Goal: Task Accomplishment & Management: Manage account settings

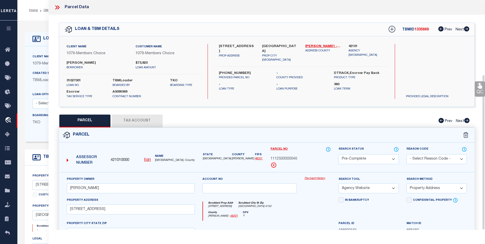
select select "200"
select select "PC"
select select "AGW"
select select "ADD"
select select "711"
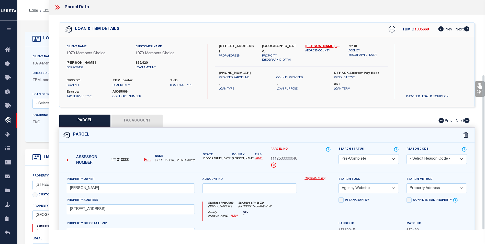
select select "Escrow"
click at [57, 6] on icon at bounding box center [58, 7] width 2 height 4
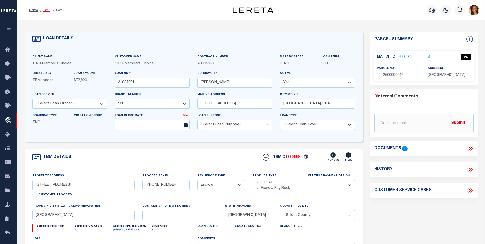
click at [44, 9] on link "OMS" at bounding box center [46, 10] width 7 height 3
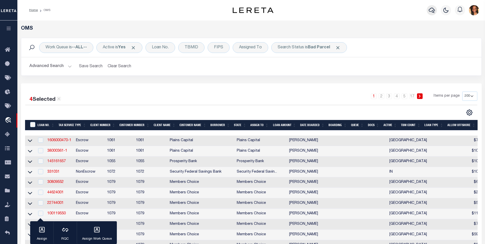
click at [430, 12] on icon "button" at bounding box center [432, 10] width 6 height 5
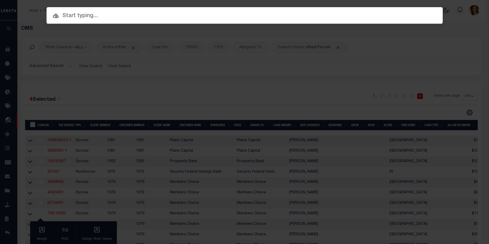
click at [425, 31] on div "Include Loans TBM Customers Borrowers Payments (Lender Non-Disb) Payments (Lend…" at bounding box center [244, 122] width 489 height 244
click at [38, 13] on div "Include Loans TBM Customers Borrowers Payments (Lender Non-Disb) Payments (Lend…" at bounding box center [244, 122] width 489 height 244
click at [443, 47] on div "Include Loans TBM Customers Borrowers Payments (Lender Non-Disb) Payments (Lend…" at bounding box center [244, 122] width 489 height 244
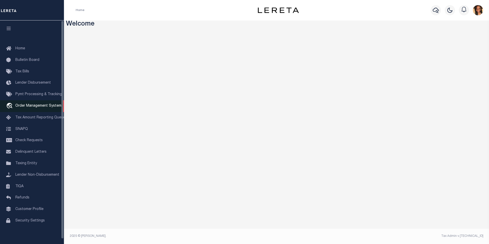
click at [55, 108] on span "Order Management System" at bounding box center [38, 106] width 46 height 4
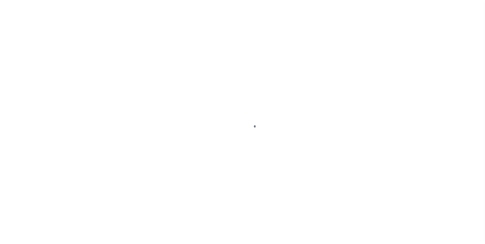
scroll to position [5, 0]
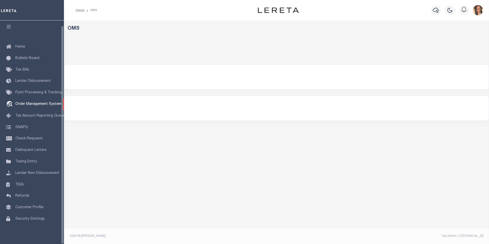
select select "200"
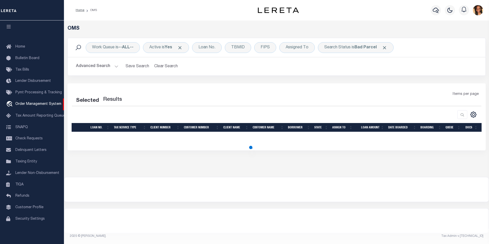
select select "200"
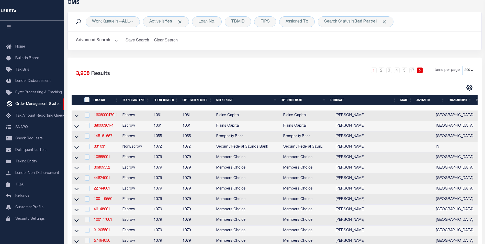
scroll to position [26, 0]
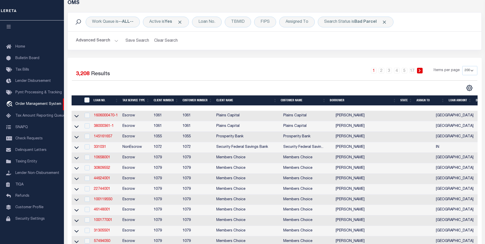
click at [91, 40] on button "Advanced Search" at bounding box center [97, 41] width 42 height 10
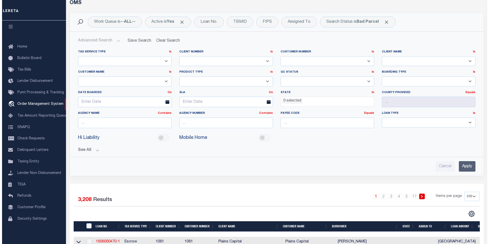
scroll to position [0, 0]
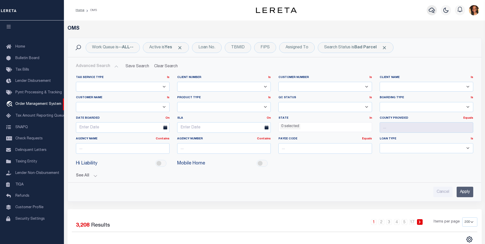
click at [432, 11] on icon "button" at bounding box center [432, 10] width 6 height 6
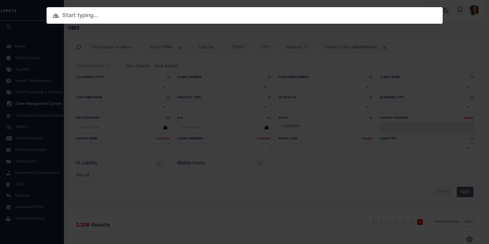
click at [97, 18] on input "text" at bounding box center [245, 15] width 396 height 9
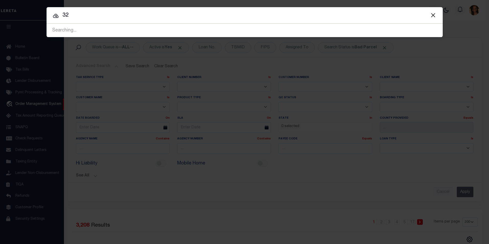
type input "3"
type input "321301"
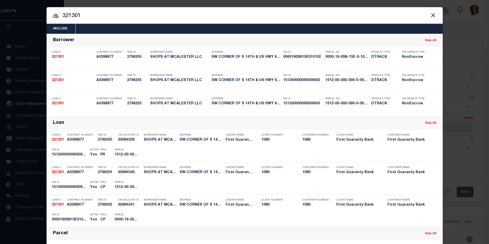
click at [102, 16] on input "321301" at bounding box center [245, 15] width 396 height 9
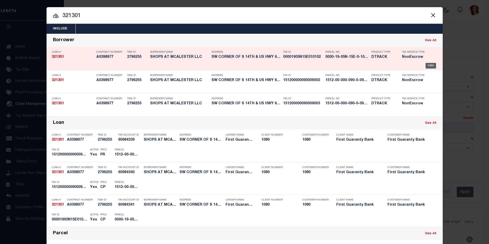
click at [432, 65] on div "OMS" at bounding box center [430, 66] width 10 height 6
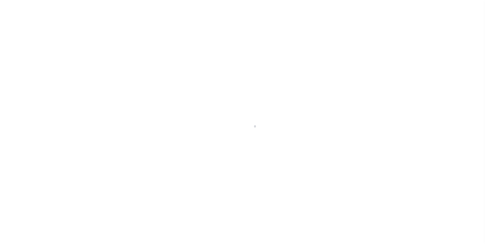
select select "10"
select select "NonEscrow"
type input "SW CORNER OF S 14TH & US HWY 69"
type input "0000-19-05N-15E-0-101-01"
select select
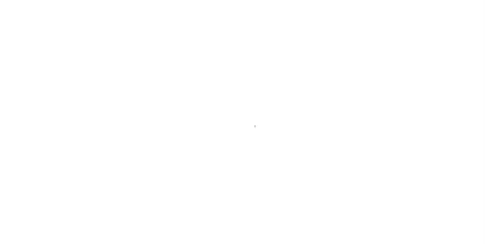
type input "MCALESTER OK 74501"
type input "206290819"
type input "OK"
select select
select select "7089"
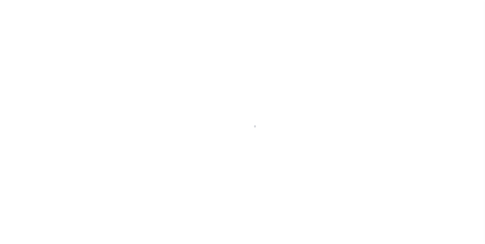
select select "2525"
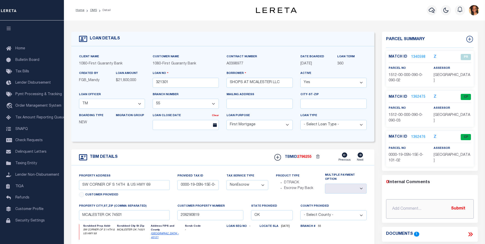
click at [429, 201] on input "text" at bounding box center [430, 208] width 88 height 19
click at [429, 191] on div "0 Internal Comments @Aakash Patel @Abdul Muzain @Adams, Pamela S @Adhikary Rink…" at bounding box center [430, 199] width 96 height 40
drag, startPoint x: 428, startPoint y: 186, endPoint x: 376, endPoint y: 174, distance: 53.6
click at [374, 173] on div "TBM DETAILS TBMID 2796255" at bounding box center [222, 223] width 310 height 149
click at [418, 204] on input "text" at bounding box center [430, 208] width 88 height 19
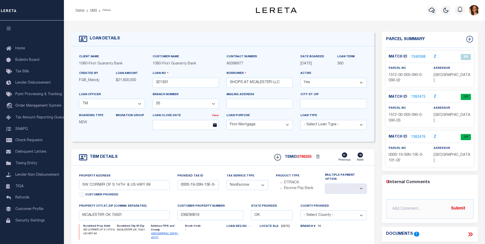
drag, startPoint x: 431, startPoint y: 183, endPoint x: 422, endPoint y: 193, distance: 13.2
click at [422, 193] on div "0 Internal Comments @Aakash Patel @Abdul Muzain @Adams, Pamela S @Adhikary Rink…" at bounding box center [430, 199] width 96 height 40
click at [428, 169] on div "Parcel Summary Match ID 1340598 Z Z" at bounding box center [430, 101] width 96 height 139
drag, startPoint x: 408, startPoint y: 169, endPoint x: 389, endPoint y: 179, distance: 20.7
click at [389, 179] on div "0 Internal Comments" at bounding box center [429, 182] width 86 height 7
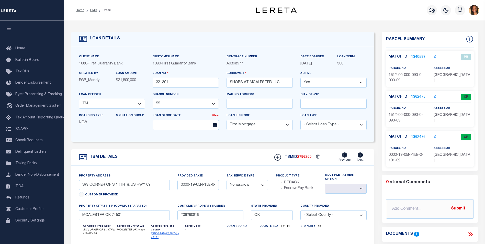
click at [416, 137] on link "1362476" at bounding box center [418, 136] width 14 height 5
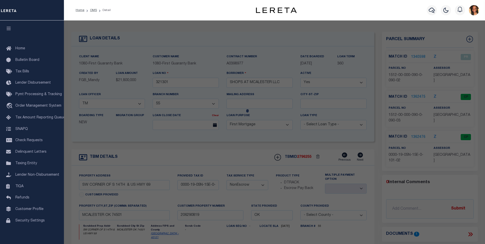
checkbox input "false"
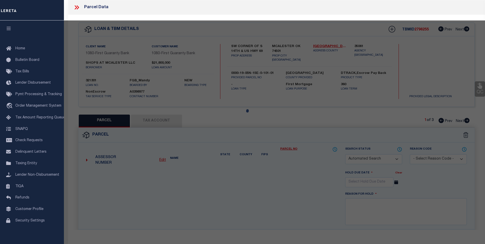
select select "CP"
type input "SHOPS AT MCALESTER, LLC"
select select
checkbox input "false"
type input "OK"
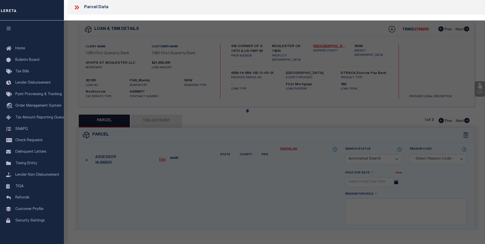
type textarea "TR IN NE NE SEC 19-5-15 BEG @ NE/C OF NE NE, S00 15 08W ALG E LN OF NE NE 845.5…"
type textarea "Tax Id Special Project"
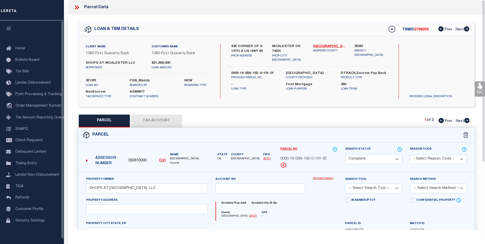
click at [73, 8] on icon at bounding box center [76, 7] width 7 height 7
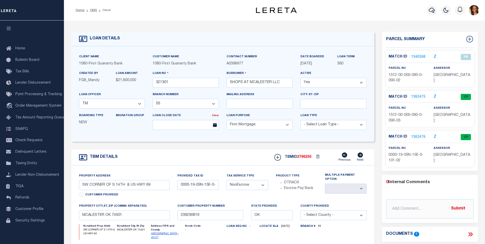
click at [416, 134] on link "1362476" at bounding box center [418, 136] width 14 height 5
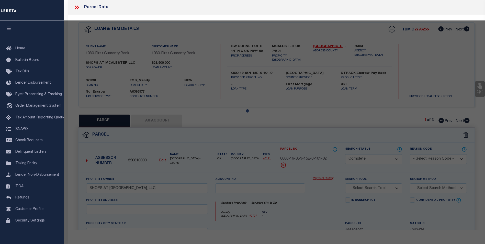
select select "AS"
checkbox input "false"
select select "CP"
type input "SHOPS AT MCALESTER, LLC"
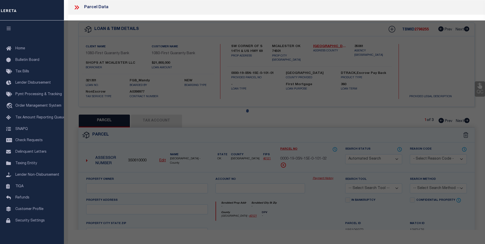
select select
checkbox input "false"
type input "OK"
type textarea "TR IN NE NE SEC 19-5-15 BEG @ NE/C OF NE NE, S00 15 08W ALG E LN OF NE NE 845.5…"
type textarea "Tax Id Special Project"
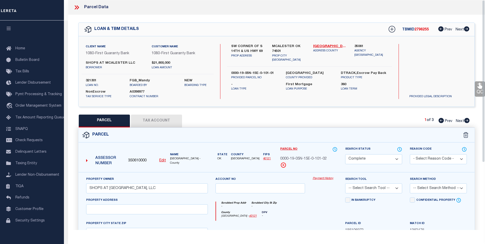
click at [160, 119] on button "Tax Account" at bounding box center [156, 120] width 51 height 13
select select "100"
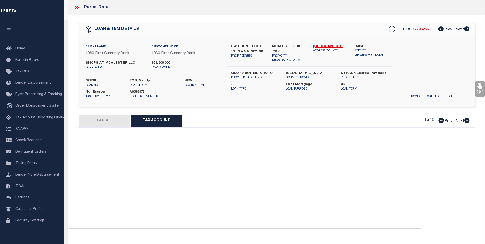
select select "100"
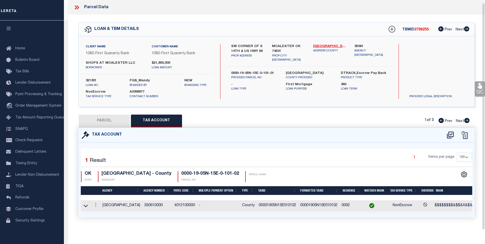
scroll to position [3, 0]
click at [89, 116] on button "PARCEL" at bounding box center [104, 120] width 51 height 13
select select "AS"
checkbox input "false"
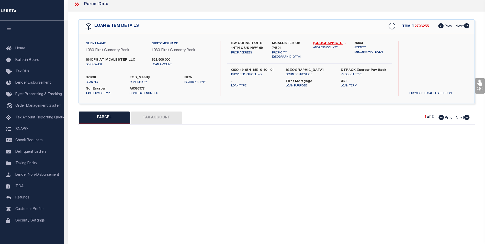
select select "CP"
type input "SHOPS AT MCALESTER, LLC"
select select
checkbox input "false"
type input "OK"
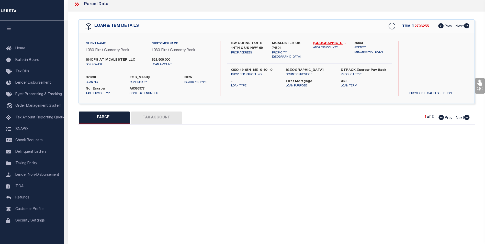
type textarea "TR IN NE NE SEC 19-5-15 BEG @ NE/C OF NE NE, S00 15 08W ALG E LN OF NE NE 845.5…"
type textarea "Tax Id Special Project"
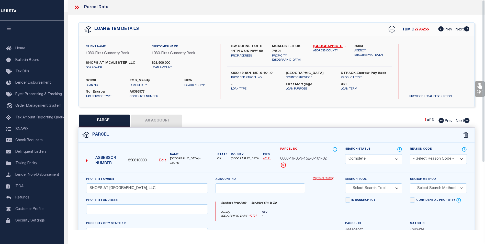
scroll to position [0, 0]
click at [467, 120] on icon at bounding box center [467, 120] width 6 height 5
select select "AS"
checkbox input "false"
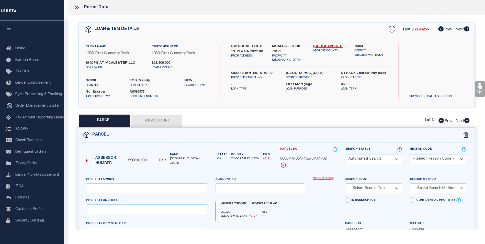
select select "CP"
type input "SHOPS AT MCALESTER, LLC"
select select
type input "0 151209003 ,"
checkbox input "false"
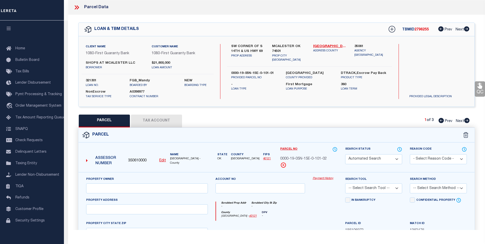
type input "OK"
type textarea "E 257.5' OF THAT PT L 90 LYING S OF US HWY 69 BYPASS TOWNSITE ADD #4"
type textarea "Tax Id Special Project"
click at [467, 120] on icon at bounding box center [467, 120] width 6 height 5
select select "AS"
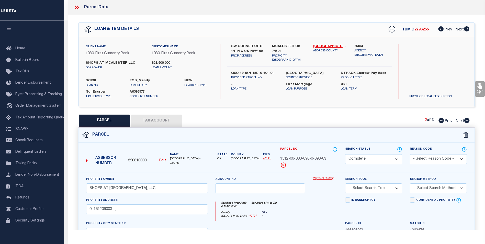
checkbox input "false"
select select "PR"
select select "ACT"
type input "SHOPS AT MCALESTER, LLC"
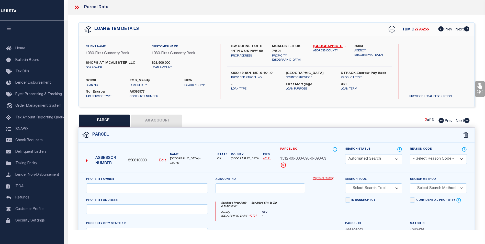
select select
type input "0 151209002 ,"
type input "OK"
type textarea "THAT PT OF W 405' OF L 90 LYING S OF HWY 69 ROW TOWNSITE ADD #4"
type textarea "Parcel is inactive (since 2021)"
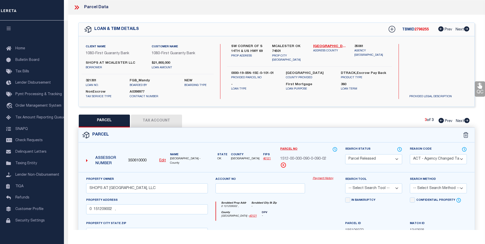
click at [146, 120] on button "Tax Account" at bounding box center [156, 120] width 51 height 13
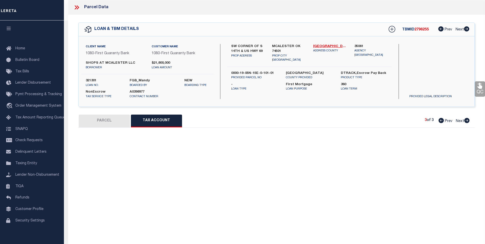
select select "100"
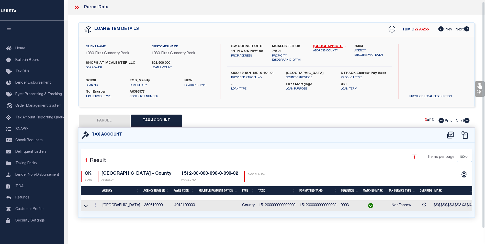
scroll to position [3, 0]
click at [78, 5] on icon at bounding box center [78, 7] width 2 height 4
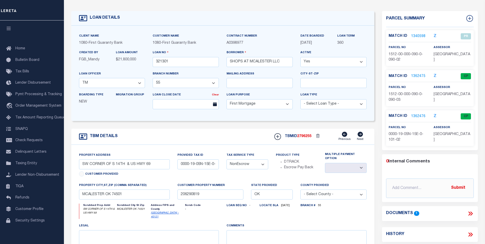
scroll to position [77, 0]
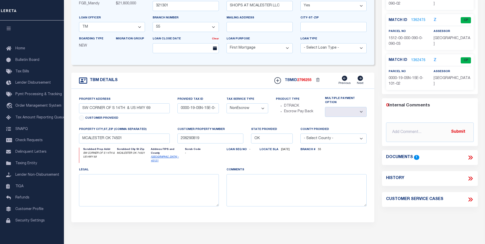
click at [468, 155] on icon at bounding box center [470, 157] width 7 height 7
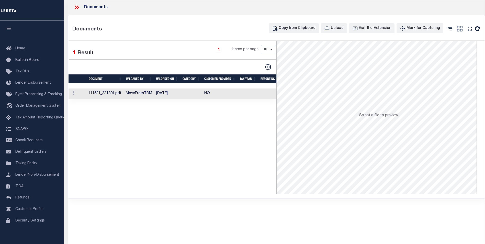
click at [203, 95] on td "NO" at bounding box center [220, 93] width 36 height 10
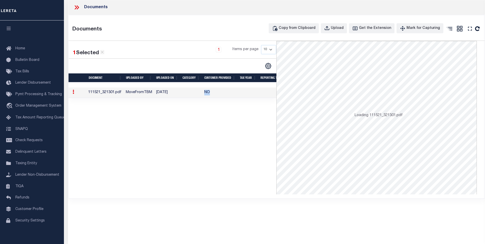
click at [203, 95] on td "NO" at bounding box center [220, 92] width 36 height 10
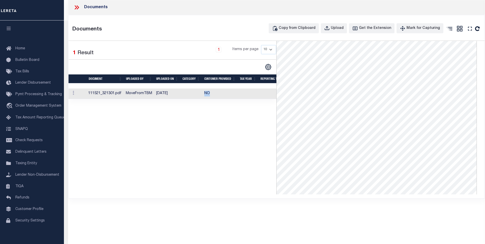
scroll to position [0, 0]
click at [35, 107] on span "Order Management System" at bounding box center [38, 106] width 46 height 4
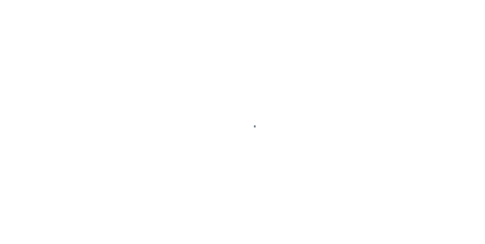
scroll to position [5, 0]
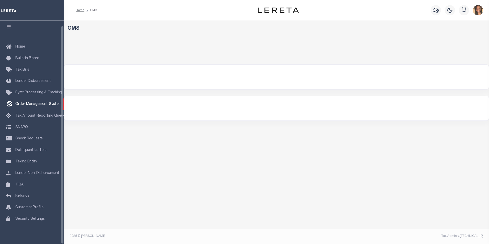
select select "200"
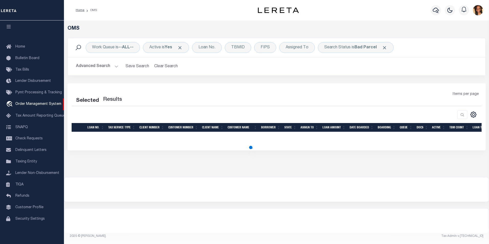
select select "200"
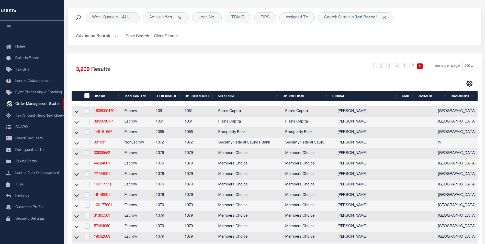
scroll to position [26, 0]
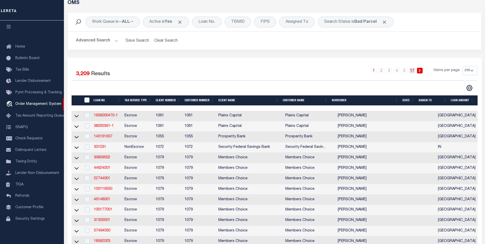
click at [411, 71] on link "17" at bounding box center [412, 71] width 6 height 6
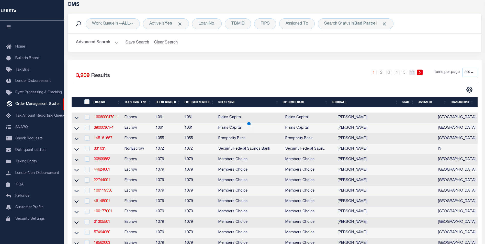
scroll to position [0, 0]
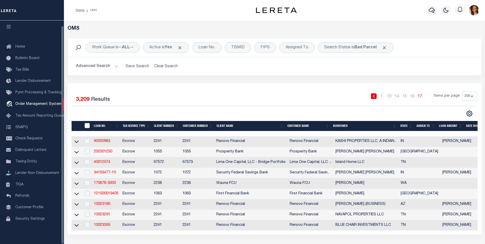
click at [94, 66] on button "Advanced Search" at bounding box center [97, 66] width 42 height 10
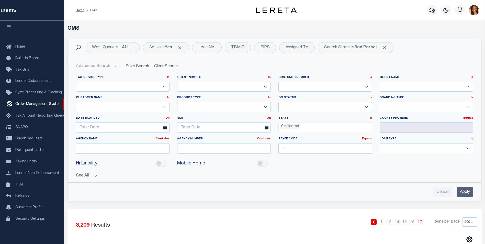
click at [310, 128] on ul "0 selected" at bounding box center [325, 125] width 93 height 7
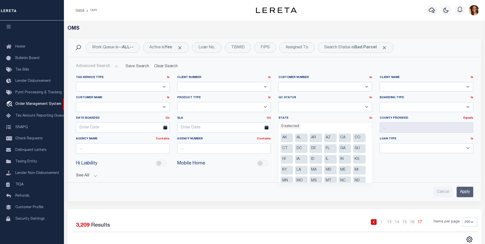
click at [297, 137] on li "AL" at bounding box center [301, 137] width 13 height 9
select select "AL"
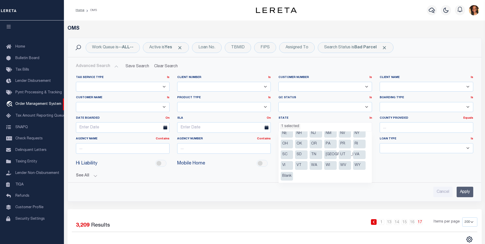
click at [315, 154] on li "TN" at bounding box center [315, 154] width 13 height 9
click at [465, 191] on input "Apply" at bounding box center [464, 192] width 17 height 10
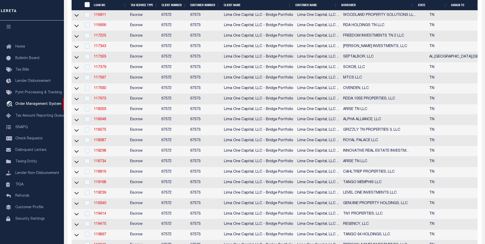
scroll to position [332, 0]
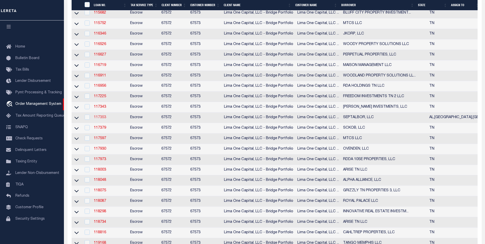
click at [100, 119] on link "117353" at bounding box center [100, 118] width 12 height 4
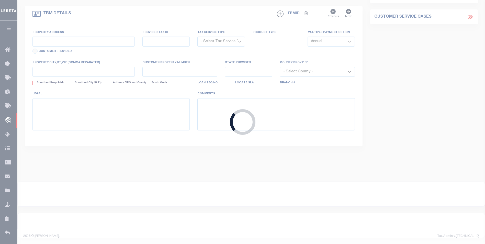
type input "117353"
type input "SEPTALBOR, LLC"
select select
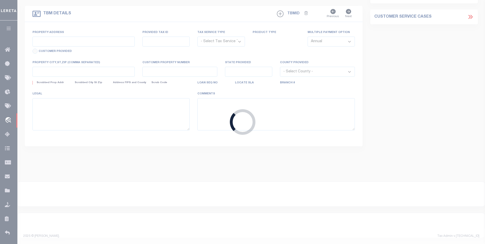
select select
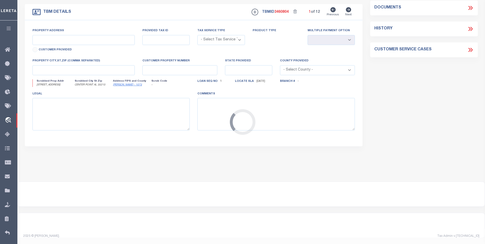
type input "2536 5TH ST NE"
radio input "true"
select select "Escrow"
select select
type input "CENTER POINT AL 35215"
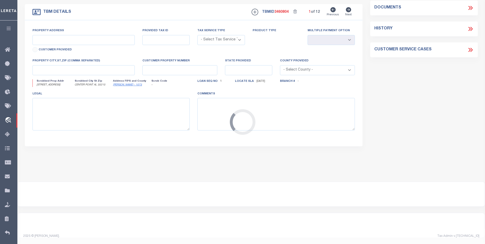
type input "117353-1"
type input "AL"
type textarea "COLLECTOR: ENTITY: PARCEL: 1"
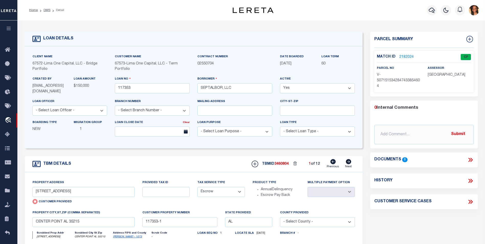
click at [408, 55] on link "2182024" at bounding box center [406, 56] width 14 height 5
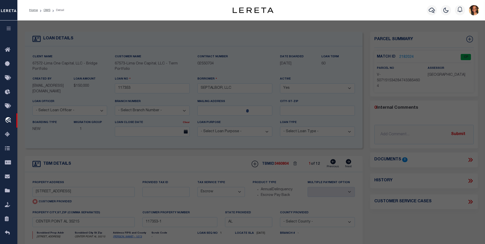
checkbox input "false"
select select "CP"
select select "AGW"
select select
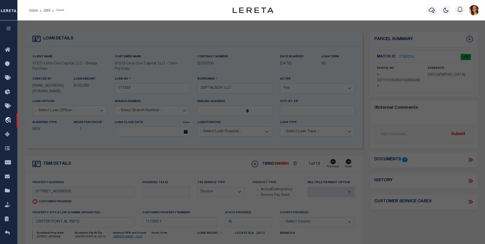
type input "2536 5TH ST NE"
checkbox input "false"
type input "CENTER POINT AL 35215"
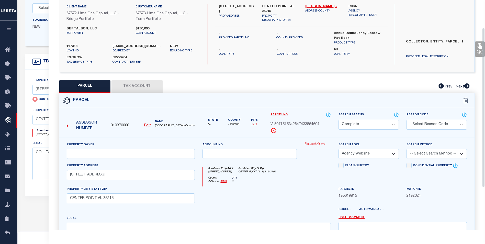
scroll to position [24, 0]
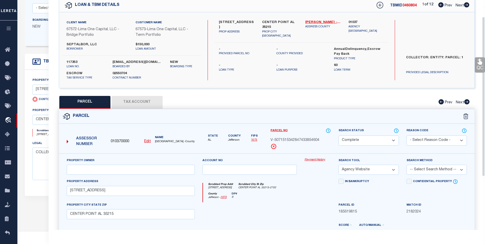
click at [467, 4] on icon at bounding box center [466, 4] width 5 height 5
select select "AS"
select select
checkbox input "false"
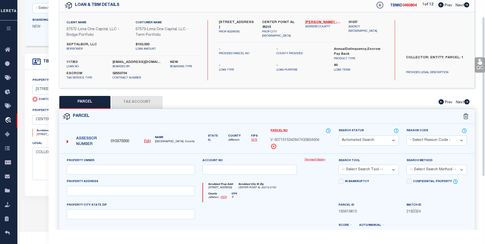
select select "BP"
select select "AGW"
select select
type input "1011 MOSBY RD."
checkbox input "false"
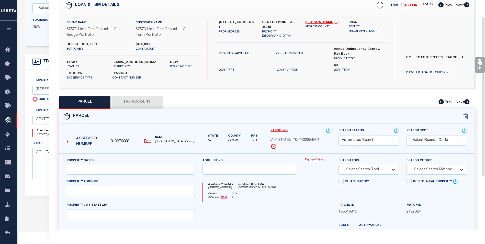
type input "MEMPHIS TN 38116"
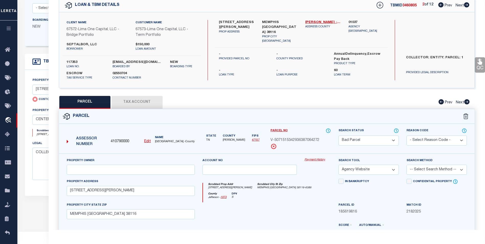
click at [467, 4] on icon at bounding box center [466, 4] width 5 height 5
select select "AS"
select select
checkbox input "false"
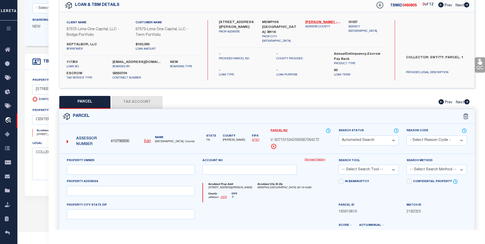
select select "BP"
select select "AGW"
select select
type input "3095 CHERRY RD"
checkbox input "false"
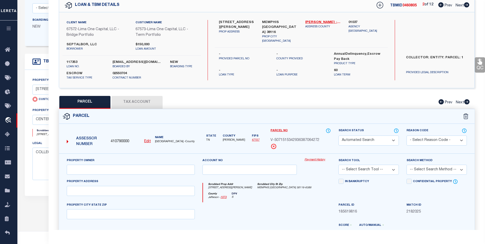
type input "MEMPHIS TN 38118"
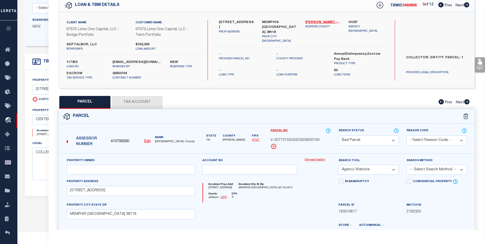
click at [467, 4] on icon at bounding box center [466, 4] width 5 height 5
select select "AS"
select select
checkbox input "false"
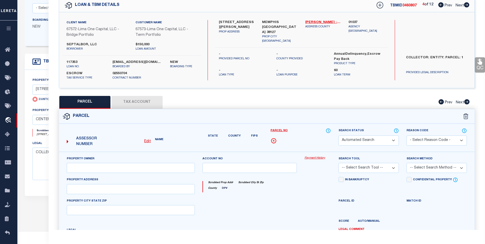
select select "BP"
select select "AGW"
select select
type input "3326 DAWN DRIVE"
checkbox input "false"
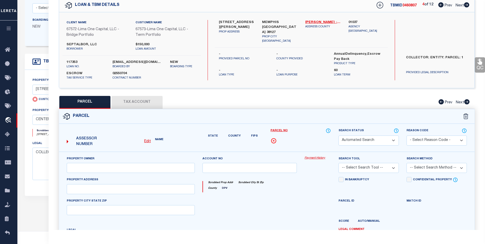
type input "MEMPHIS TN 38127"
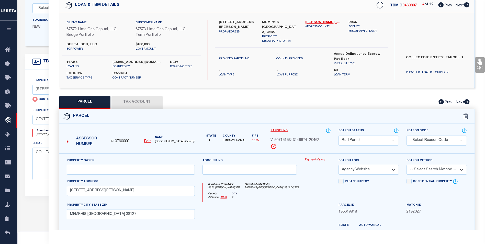
click at [467, 4] on icon at bounding box center [466, 4] width 5 height 5
select select "AS"
select select
checkbox input "false"
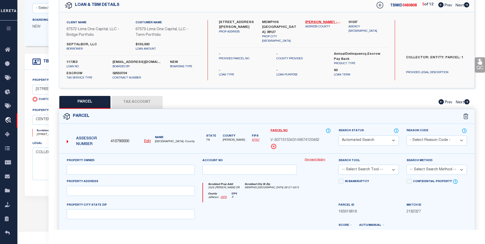
select select "CP"
select select "AGW"
select select
type input "341 KILLOUGH DR."
checkbox input "false"
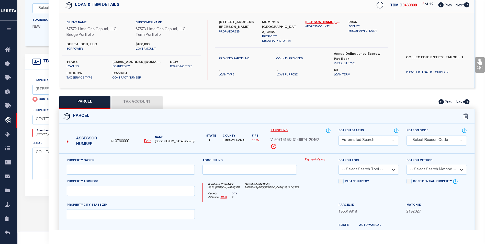
type input "BIRMINGHAM AL 35215"
click at [467, 4] on icon at bounding box center [466, 4] width 5 height 5
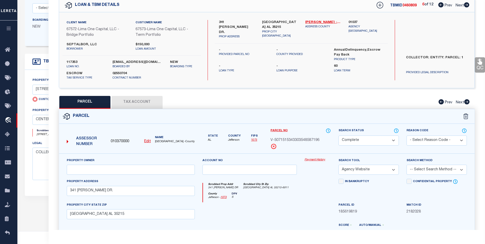
select select "AS"
select select
checkbox input "false"
select select "CP"
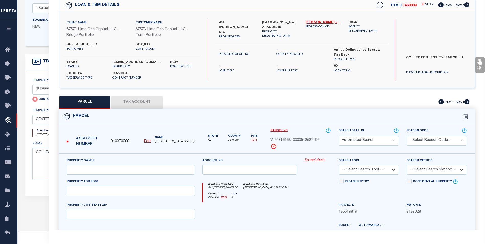
select select "AGW"
select select
type input "4928 LONGVIEW DR."
checkbox input "false"
type input "NORTH LITTLE ROCK AR 72118"
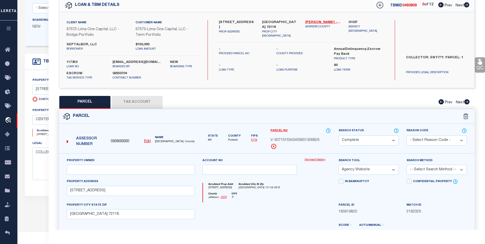
click at [467, 4] on icon at bounding box center [466, 4] width 5 height 5
select select "AS"
select select
checkbox input "false"
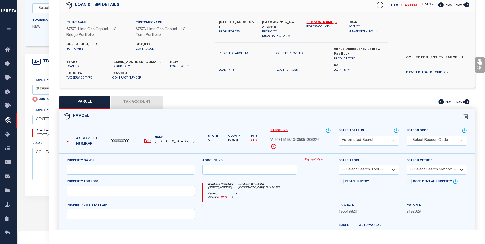
click at [467, 4] on icon at bounding box center [466, 4] width 5 height 5
select select "CP"
select select "AGW"
select select
type input "1107 CHERRY LANE"
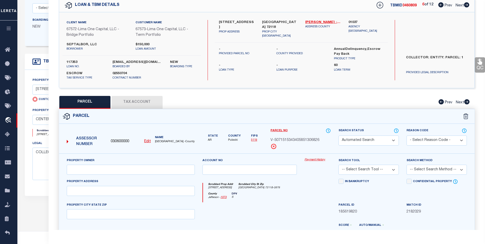
checkbox input "false"
type input "LAKE OSWEGO OR 97034"
select select "AS"
select select
checkbox input "false"
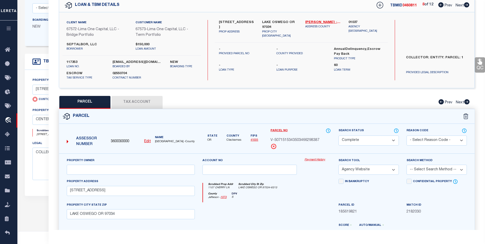
checkbox input "false"
click at [467, 4] on icon at bounding box center [466, 4] width 5 height 5
select select "CP"
select select "TPW"
select select
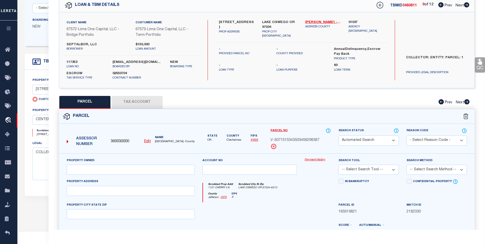
type input "801 JEFFERSON STREET"
checkbox input "false"
type input "WEST COLUMBIA SC 29169"
click at [467, 4] on icon at bounding box center [466, 4] width 5 height 5
select select "AS"
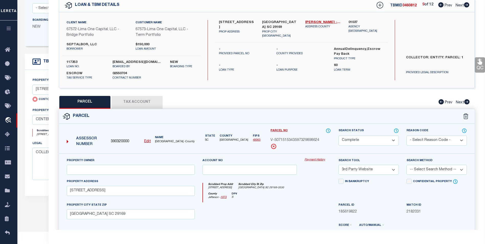
select select
checkbox input "false"
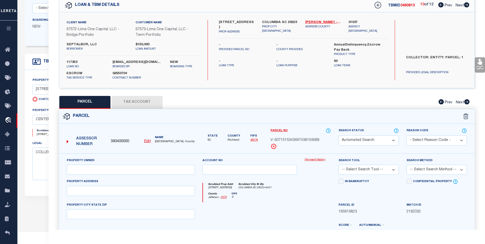
select select "CP"
select select "TPW"
select select
type input "179 LIONSGATE DR."
checkbox input "false"
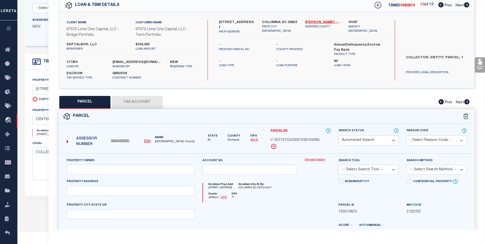
type input "COLUMBIA SC 29223"
click at [467, 4] on icon at bounding box center [466, 4] width 5 height 5
select select "AS"
select select
checkbox input "false"
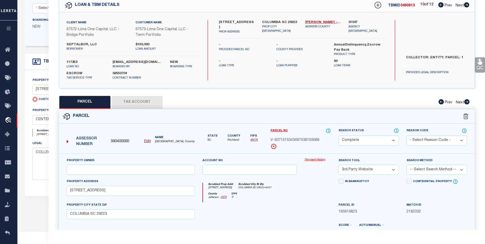
checkbox input "false"
select select "CP"
select select "TPW"
select select
type input "200 HICKORY FOREST DRIVE"
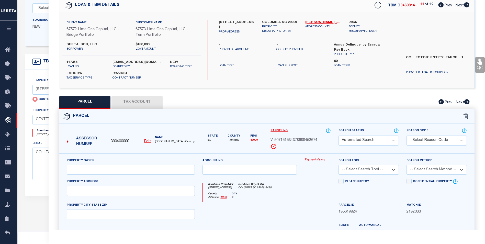
checkbox input "false"
type input "COLUMBIA SC 29209"
click at [467, 4] on icon at bounding box center [466, 4] width 5 height 5
select select "AS"
select select
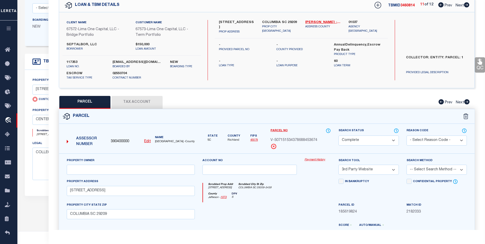
checkbox input "false"
select select "BP"
select select "AGW"
select select
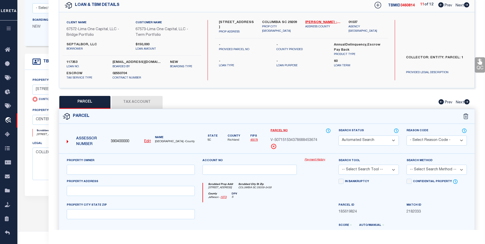
type input "4804 ALLRAND RD"
checkbox input "false"
type input "MEMPHIS TN 38118"
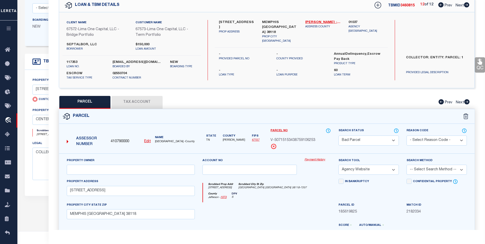
select select "AS"
select select
checkbox input "false"
click at [467, 4] on icon at bounding box center [466, 4] width 5 height 5
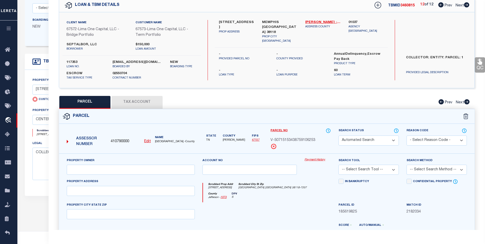
select select "BP"
select select "AGW"
select select
type input "3525 GREY BARK DRIVE"
checkbox input "false"
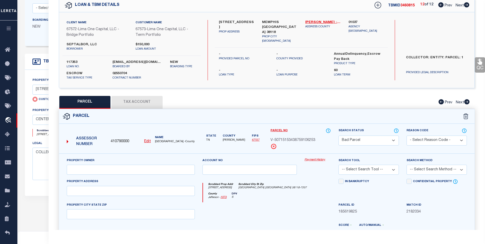
type input "MEMPHIS TN 38118"
click at [467, 4] on icon at bounding box center [466, 4] width 5 height 5
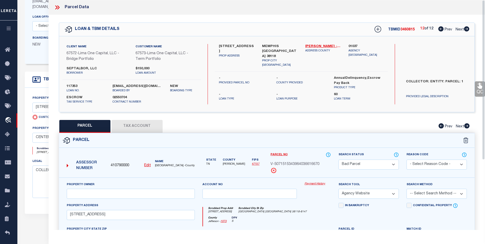
scroll to position [51, 0]
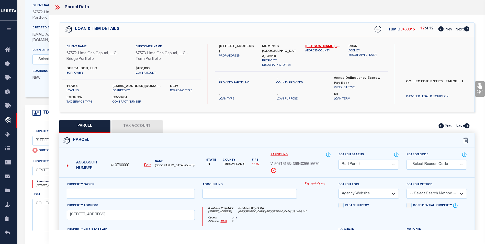
click at [55, 7] on icon at bounding box center [57, 7] width 7 height 7
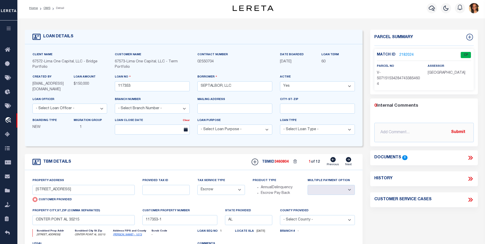
scroll to position [0, 0]
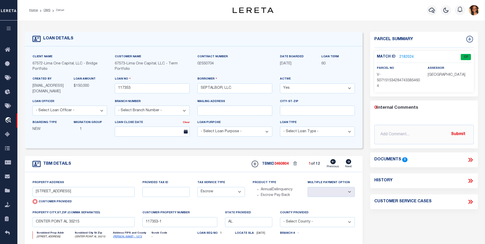
drag, startPoint x: 50, startPoint y: 9, endPoint x: 190, endPoint y: 68, distance: 152.0
click at [50, 9] on link "OMS" at bounding box center [46, 10] width 7 height 3
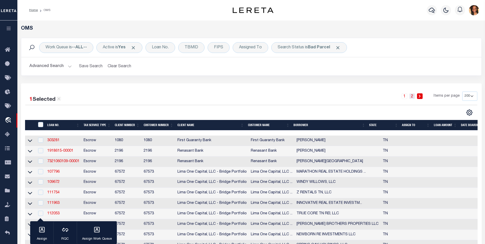
click at [411, 97] on link "2" at bounding box center [412, 96] width 6 height 6
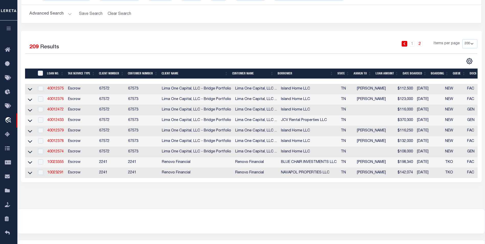
scroll to position [34, 0]
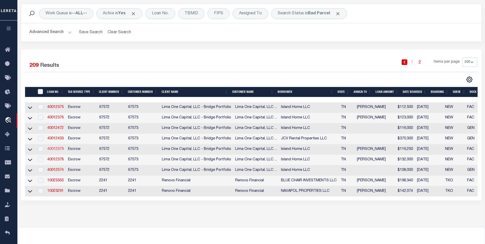
click at [53, 151] on link "40012379" at bounding box center [55, 149] width 16 height 4
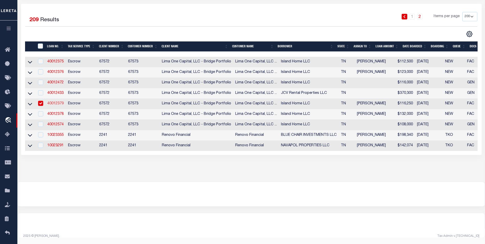
type input "40012379"
type input "Island Home LLC"
select select "164235"
select select "26297"
type input "3422 Tournament Dr S"
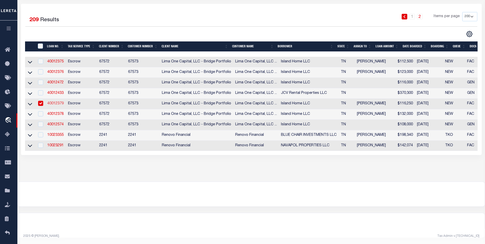
type input "Memphis TN 38125"
select select
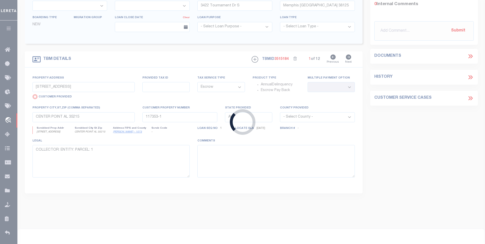
type input "4361 Chuck Avenue"
radio input "false"
type input "073041 G00037"
select select
type input "Memphis TN 38118"
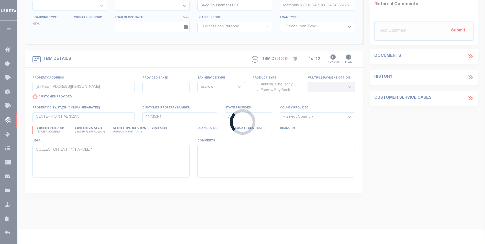
type input "40012379-1"
type input "TN"
select select
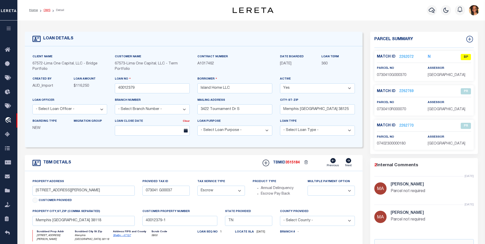
click at [48, 10] on link "OMS" at bounding box center [46, 10] width 7 height 3
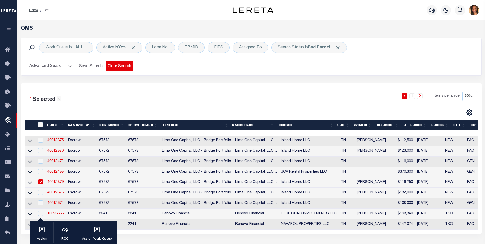
click at [118, 67] on button "Clear Search" at bounding box center [120, 66] width 28 height 10
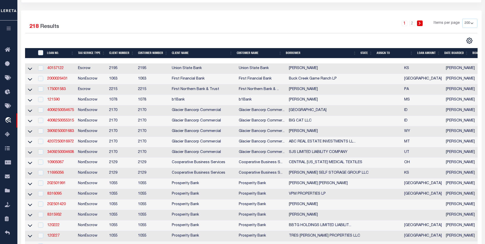
scroll to position [26, 0]
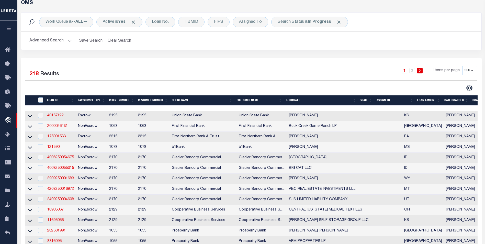
click at [50, 42] on button "Advanced Search" at bounding box center [50, 41] width 42 height 10
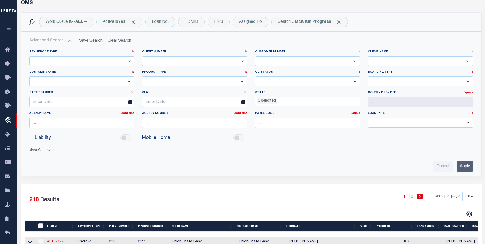
click at [303, 97] on ul "0 selected" at bounding box center [307, 100] width 105 height 7
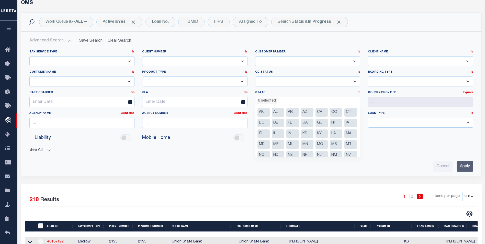
click at [313, 121] on li "GA" at bounding box center [307, 123] width 13 height 9
select select "GA"
click at [330, 138] on li "LA" at bounding box center [336, 133] width 13 height 9
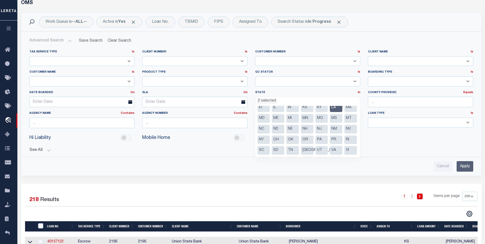
scroll to position [26, 0]
click at [330, 123] on li "MS" at bounding box center [336, 118] width 13 height 9
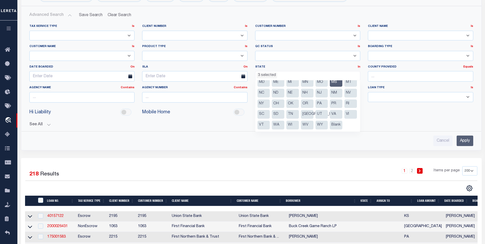
scroll to position [58, 0]
click at [286, 99] on li "OK" at bounding box center [292, 103] width 13 height 9
click at [272, 99] on li "OH" at bounding box center [278, 103] width 13 height 9
click at [313, 121] on li "WV" at bounding box center [307, 125] width 13 height 9
click at [299, 121] on li "WI" at bounding box center [292, 125] width 13 height 9
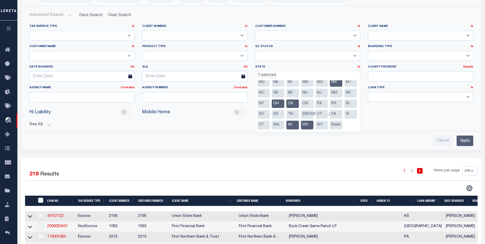
click at [284, 121] on li "WA" at bounding box center [278, 125] width 13 height 9
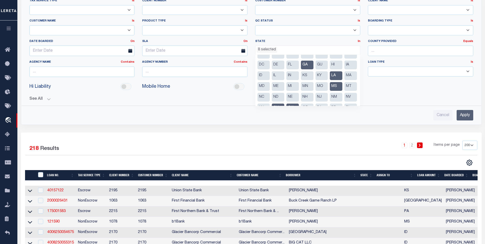
scroll to position [0, 0]
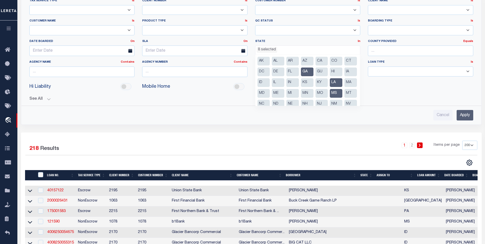
click at [344, 87] on li "MA" at bounding box center [350, 82] width 13 height 9
click at [470, 117] on input "Apply" at bounding box center [464, 115] width 17 height 10
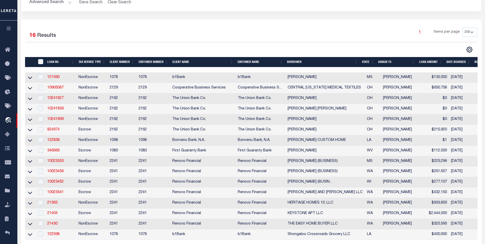
scroll to position [77, 0]
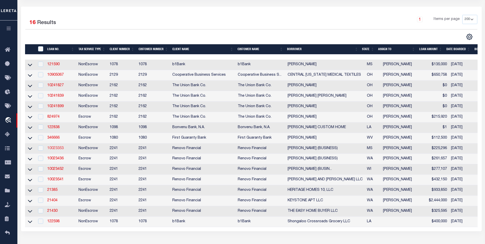
click at [58, 150] on link "10023353" at bounding box center [55, 148] width 16 height 4
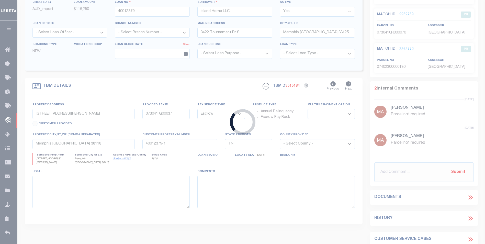
type input "10023353"
type input "MEI ZHENG (BUSINESS)"
select select
select select "400"
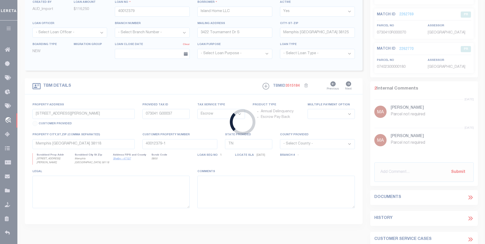
select select "NonEscrow"
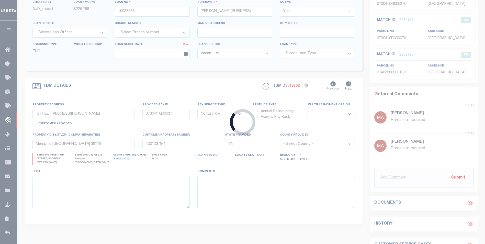
type input "133 HUNTERS ROW"
type input "082I-29 -121"
select select
type input "MADISON, MS 39110"
type input "a0kUS00000EDhyM"
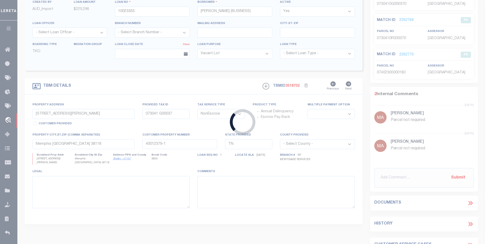
type input "MS"
select select
select select "164194"
select select "25067"
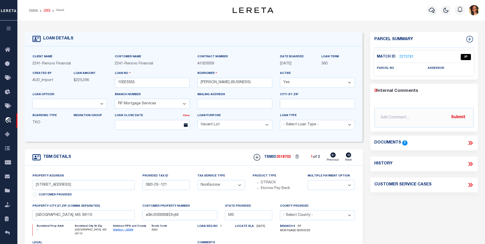
click at [48, 12] on link "OMS" at bounding box center [46, 10] width 7 height 3
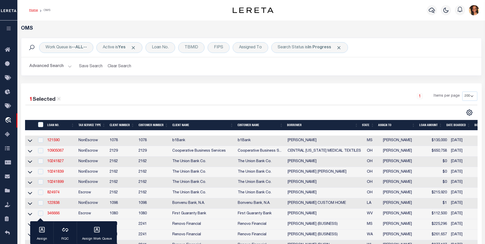
click at [33, 11] on link "Home" at bounding box center [33, 10] width 9 height 3
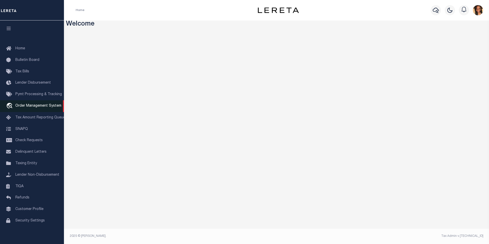
click at [34, 108] on span "Order Management System" at bounding box center [38, 106] width 46 height 4
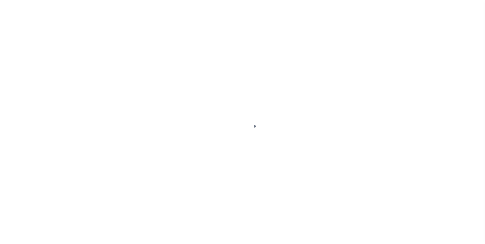
scroll to position [5, 0]
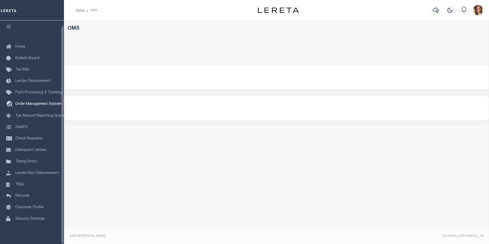
select select "200"
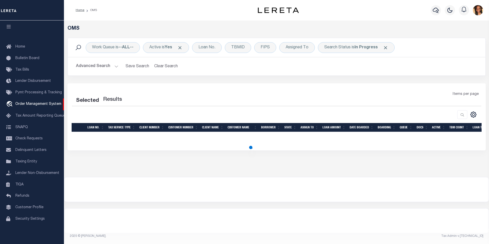
select select "200"
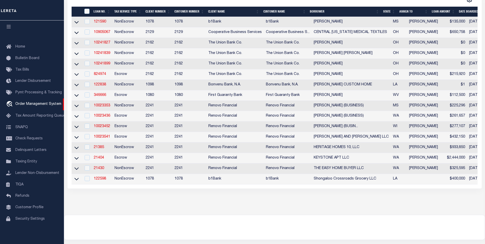
scroll to position [104, 0]
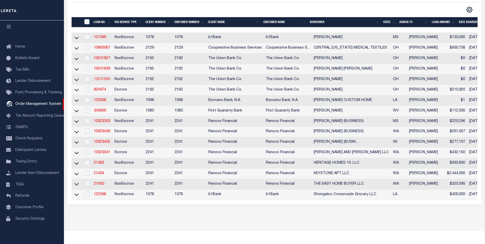
click at [109, 81] on link "10241899" at bounding box center [102, 79] width 16 height 4
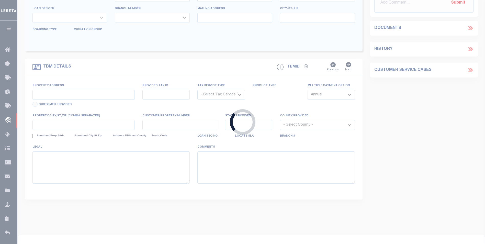
type input "10241899"
type input "[PERSON_NAME]"
select select
type input "[STREET_ADDRESS]"
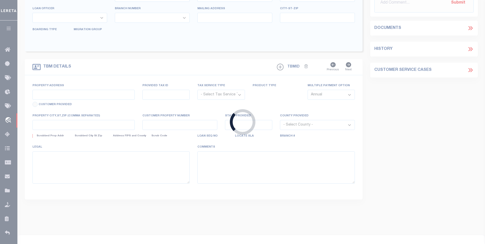
type input "RISINGSUN, [GEOGRAPHIC_DATA] 43457-9724"
select select "200"
select select "NonEscrow"
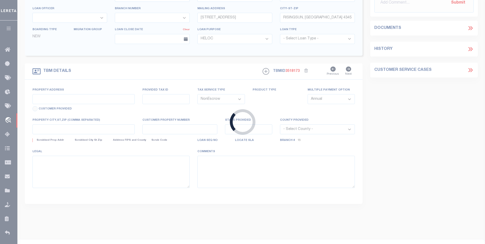
type input "[STREET_ADDRESS]"
select select
type input "RISING SUN, OH 43457"
type input "26650"
type input "OH"
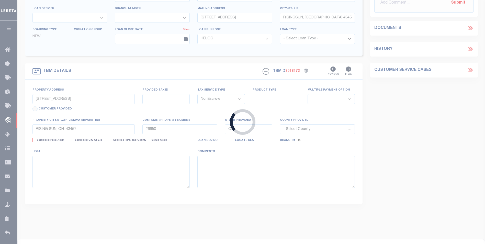
select select
select select "169296"
select select "4377"
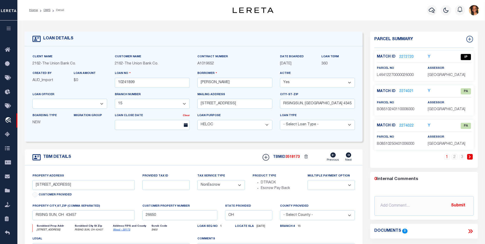
click at [400, 91] on link "2274021" at bounding box center [406, 91] width 14 height 5
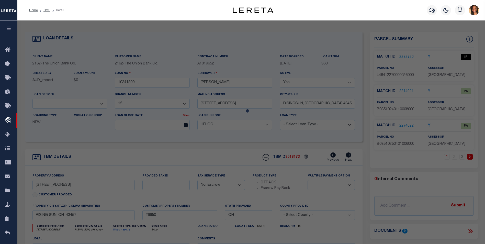
checkbox input "false"
select select "PA"
select select "PRO"
select select "ADD"
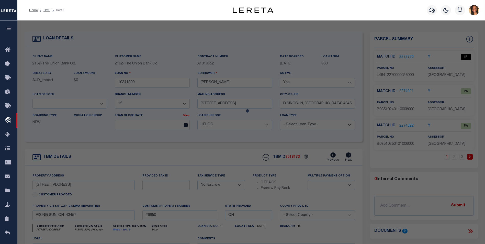
checkbox input "false"
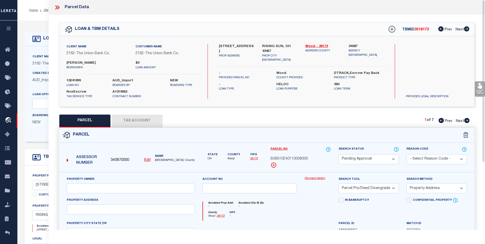
click at [58, 6] on icon at bounding box center [58, 7] width 2 height 4
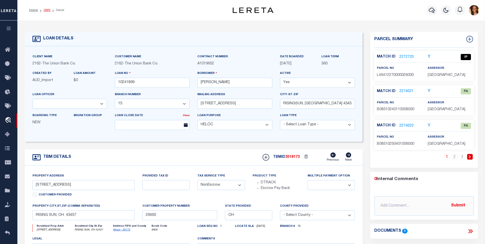
click at [46, 9] on link "OMS" at bounding box center [46, 10] width 7 height 3
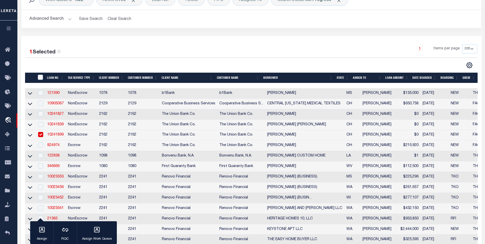
scroll to position [77, 0]
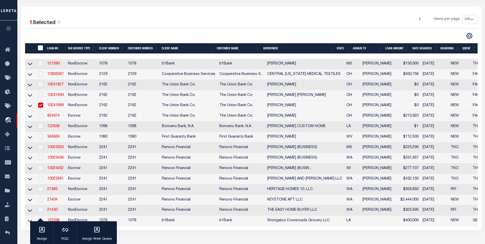
click at [41, 105] on input "checkbox" at bounding box center [40, 104] width 5 height 5
checkbox input "false"
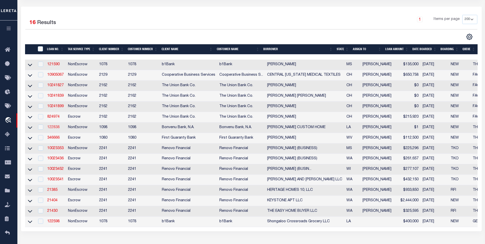
click at [55, 129] on link "122838" at bounding box center [53, 127] width 12 height 4
type input "122838"
type input "WIMBERLY CUSTOM HOME"
select select
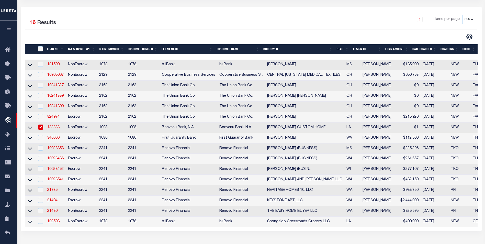
type input "670 ALBEMARLE DR STE 600"
type input "SHREVEPORT LA 71106"
select select "100"
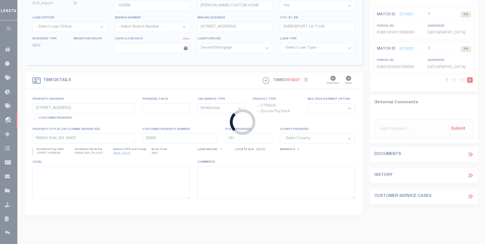
type input "5862 NORTHWOOD DR"
select select
type input "SHREVEPORT LA 71107"
type input "LA"
select select
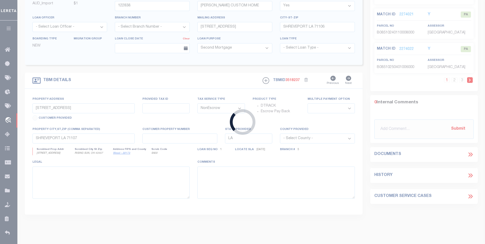
type textarea "LOT 25 NORTHWOOD OAKS U3A CADDO PARISH"
select select "46061"
select select "1392"
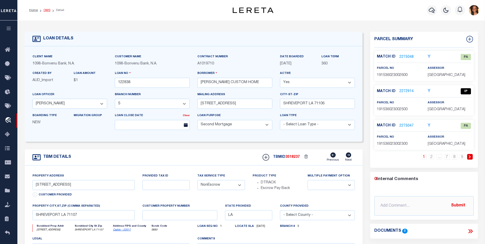
click at [49, 11] on link "OMS" at bounding box center [46, 10] width 7 height 3
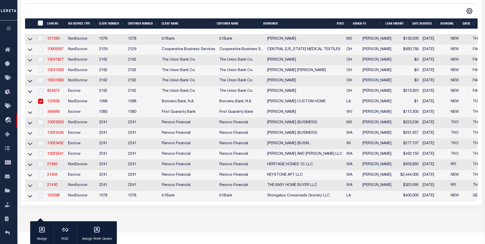
scroll to position [102, 0]
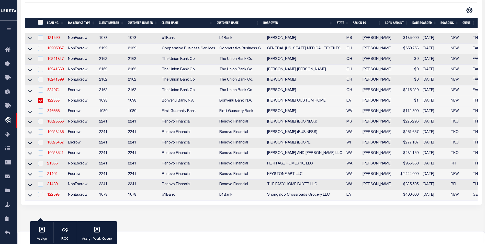
click at [41, 102] on input "checkbox" at bounding box center [40, 100] width 5 height 5
checkbox input "false"
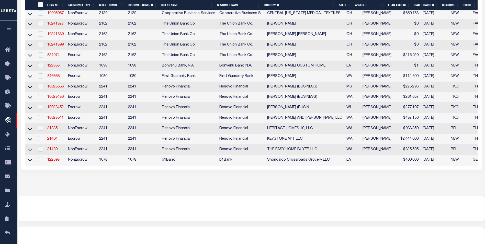
scroll to position [155, 0]
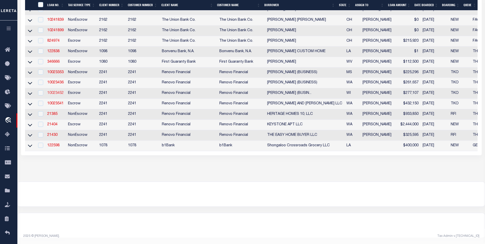
click at [57, 91] on link "10023452" at bounding box center [55, 93] width 16 height 4
type input "10023452"
type input "MONENDRA RICHARD LATHER (BUSINESS)"
select select
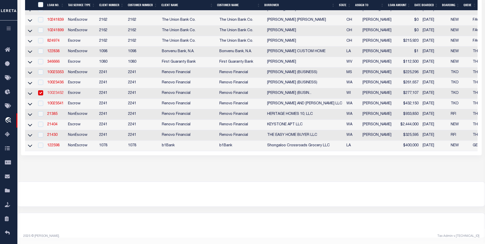
select select "400"
select select "Escrow"
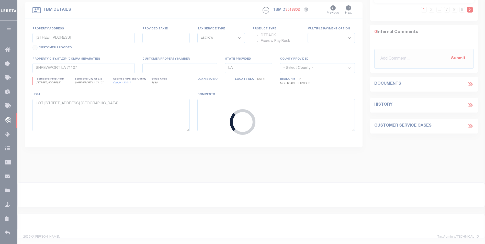
type input "4735 Lilly Road"
type input "BRC 1013004"
select select
type input "Brookfield, WI 53005"
type input "a0kUS00000EDlc9"
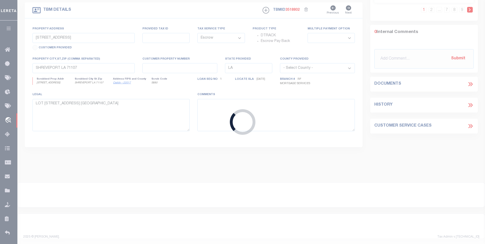
type input "WI"
select select
select select "164194"
select select "25067"
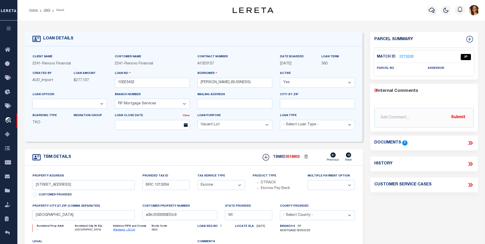
drag, startPoint x: 49, startPoint y: 13, endPoint x: 92, endPoint y: 15, distance: 43.0
click at [49, 13] on ol "Home OMS Detail" at bounding box center [46, 10] width 43 height 11
click at [45, 11] on link "OMS" at bounding box center [46, 10] width 7 height 3
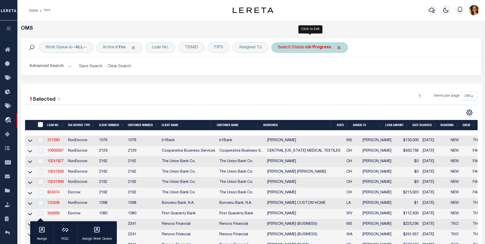
click at [321, 45] on b "In Progress" at bounding box center [319, 47] width 23 height 4
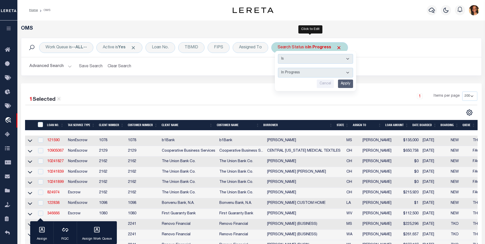
click at [316, 74] on select "Automated Search Bad Parcel Complete Duplicate Parcel High Dollar Reporting In …" at bounding box center [315, 73] width 75 height 10
select select "BP"
click at [278, 68] on select "Automated Search Bad Parcel Complete Duplicate Parcel High Dollar Reporting In …" at bounding box center [315, 73] width 75 height 10
click at [344, 82] on input "Apply" at bounding box center [345, 83] width 15 height 8
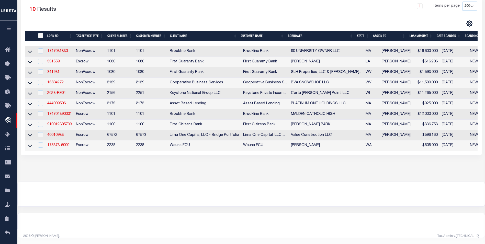
scroll to position [96, 0]
click at [66, 123] on link "910012805733" at bounding box center [59, 125] width 25 height 4
type input "910012805733"
type input "[PERSON_NAME] PARK"
select select
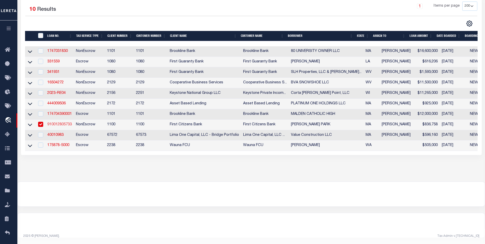
select select
select select "NonEscrow"
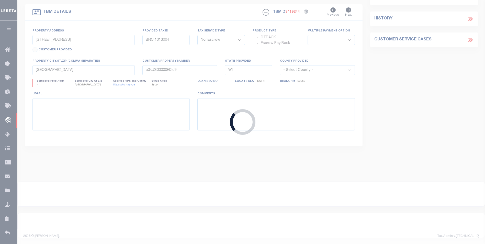
type input "52-54 DARTMOUTH STREET UNIT 2"
select select
type input "MEDFORD MA 02155"
type input "MA"
select select "24361"
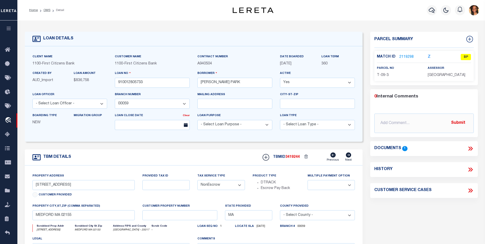
click at [402, 58] on link "2119298" at bounding box center [406, 56] width 14 height 5
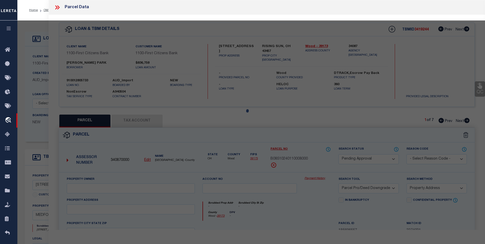
select select "AS"
select select
checkbox input "false"
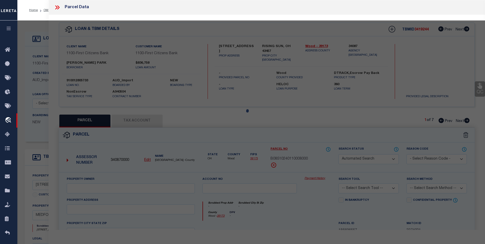
select select "BP"
type input "MAIMONE STEPHEN A & PAULINE S"
select select "AGW"
select select
type input "52 DARTMOUTH ST"
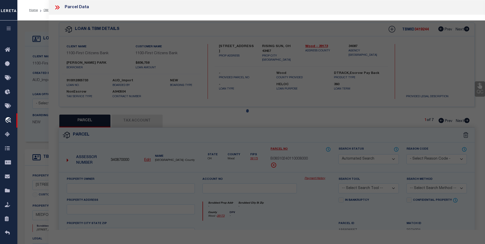
type input "MEDFORD MA 02155"
type textarea "52-54 Dartmouth St Unit 2"
type textarea "FY2026 has a different owner, Khatchadourian Apraham, and a different parcel id…"
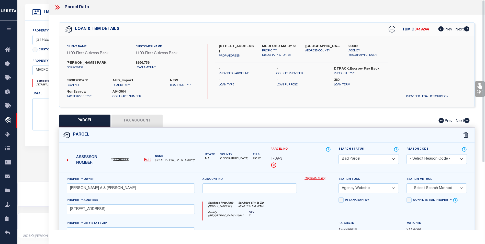
click at [58, 8] on icon at bounding box center [57, 7] width 7 height 7
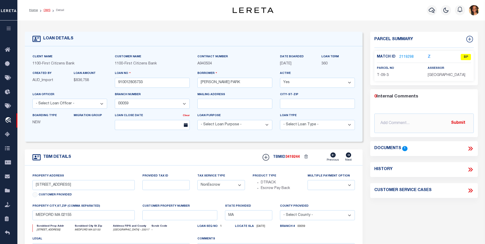
click at [46, 10] on link "OMS" at bounding box center [46, 10] width 7 height 3
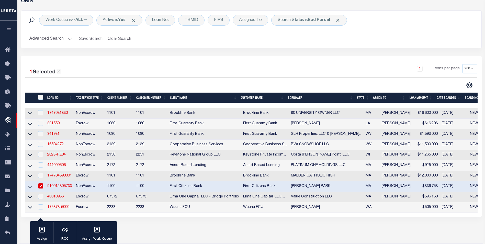
scroll to position [77, 0]
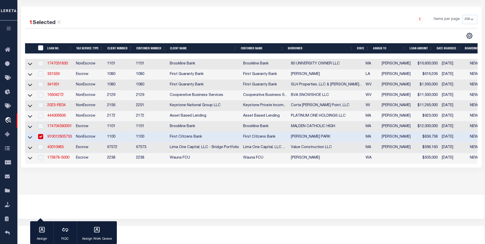
click at [42, 138] on input "checkbox" at bounding box center [40, 136] width 5 height 5
checkbox input "false"
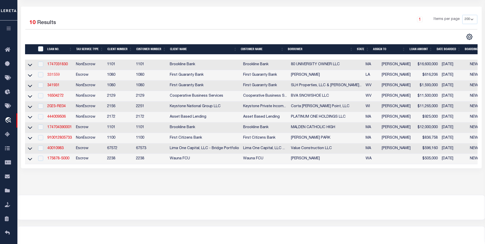
click at [55, 75] on link "331559" at bounding box center [53, 75] width 12 height 4
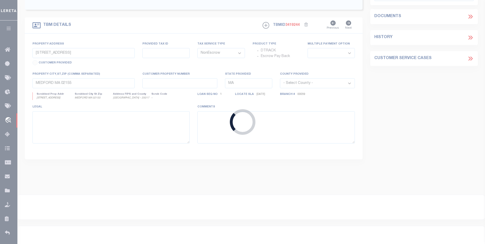
type input "331559"
type input "Eric Nichols"
select select
select select "10"
select select "Escrow"
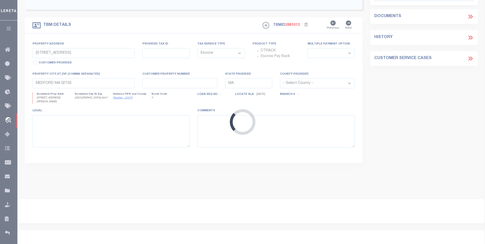
select select "2308"
type input "2107 Turner St"
type input "2403803360000400"
select select
type input "Alexandria LA 71301"
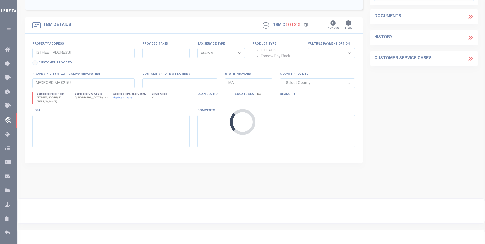
type input "260384121"
type input "LA"
select select
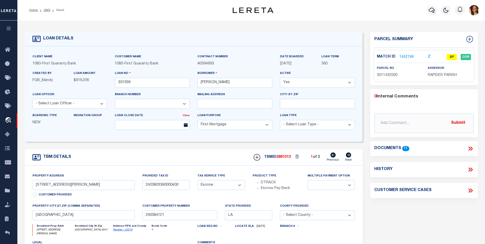
click at [407, 56] on link "1452199" at bounding box center [406, 56] width 14 height 5
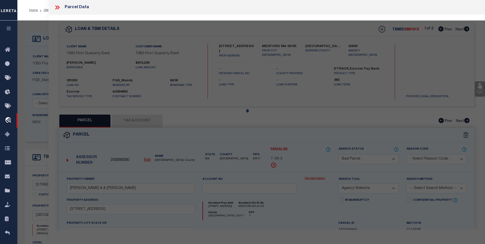
select select "AS"
select select
checkbox input "false"
select select "BP"
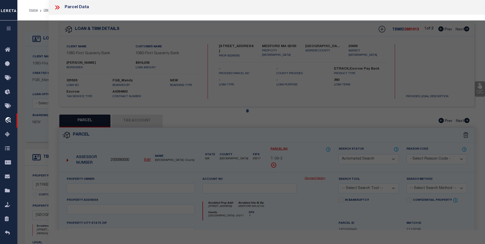
type input "NICHOLS ERIC PAUL"
select select "AGF"
select select "ADD"
type input "2107 TURNER ST,"
type input "ALEXANDRIA LA 71301"
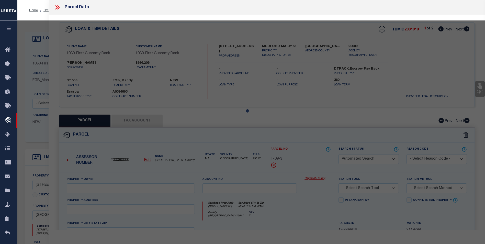
type textarea "LOT 6, GARDEN SUBD. ---(CB 931-282)(CB 2030-978 WALLACE) (CB 2148-104 2019 CITY…"
type textarea "updated Assessment/Tax ID to 1011432000"
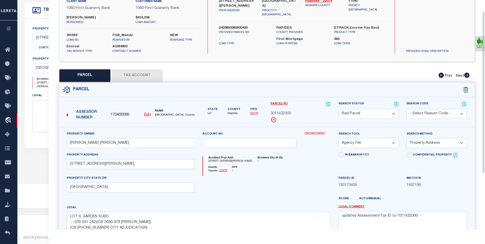
scroll to position [95, 0]
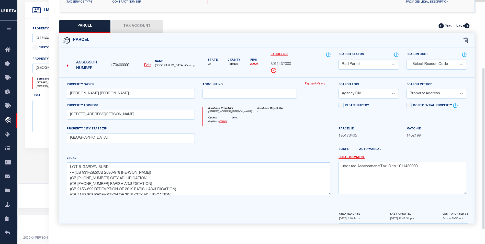
click at [159, 22] on button "Tax Account" at bounding box center [136, 26] width 51 height 13
select select "100"
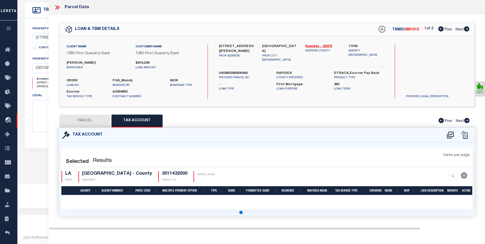
scroll to position [0, 0]
select select "100"
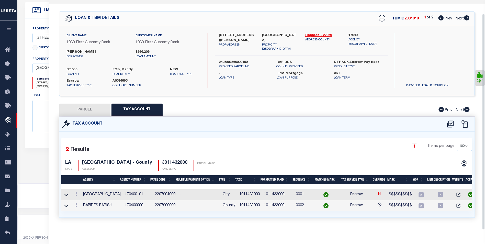
scroll to position [14, 0]
drag, startPoint x: 80, startPoint y: 108, endPoint x: 92, endPoint y: 105, distance: 11.5
click at [80, 108] on button "PARCEL" at bounding box center [84, 109] width 51 height 13
select select "AS"
select select
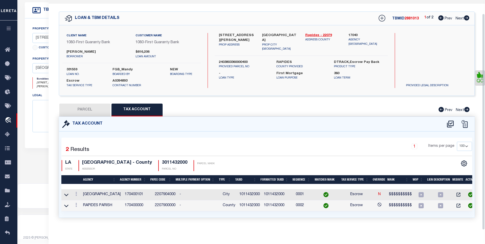
select select
checkbox input "false"
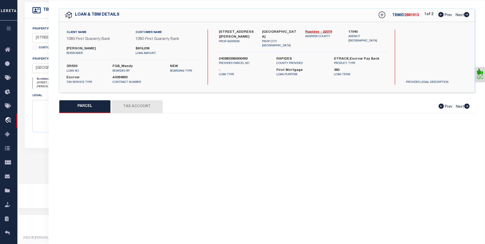
select select "BP"
type input "NICHOLS ERIC PAUL"
select select "AGF"
select select "ADD"
type input "2107 TURNER ST,"
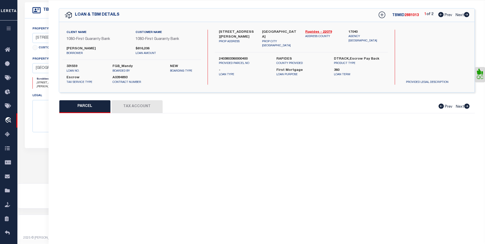
type input "ALEXANDRIA LA 71301"
type textarea "LOT 6, GARDEN SUBD. ---(CB 931-282)(CB 2030-978 WALLACE) (CB 2148-104 2019 CITY…"
type textarea "updated Assessment/Tax ID to 1011432000"
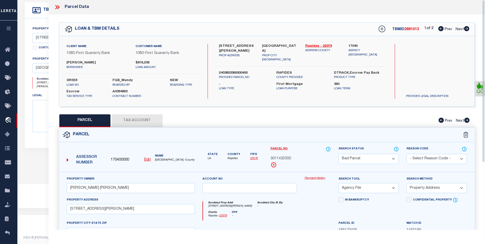
scroll to position [0, 0]
click at [138, 121] on button "Tax Account" at bounding box center [136, 120] width 51 height 13
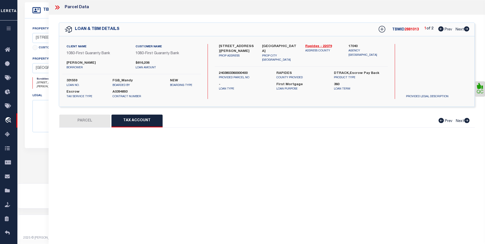
select select "100"
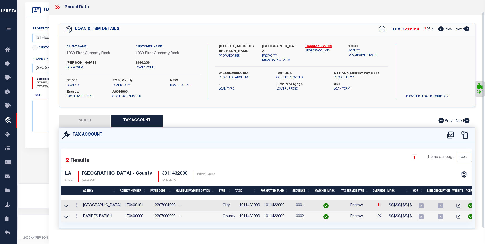
scroll to position [14, 0]
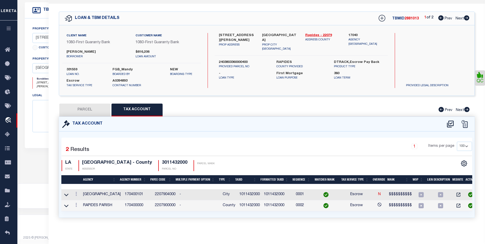
click at [96, 110] on button "PARCEL" at bounding box center [84, 109] width 51 height 13
select select "AS"
select select
checkbox input "false"
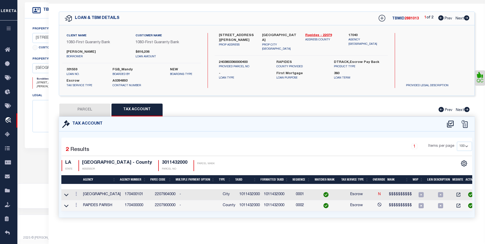
checkbox input "false"
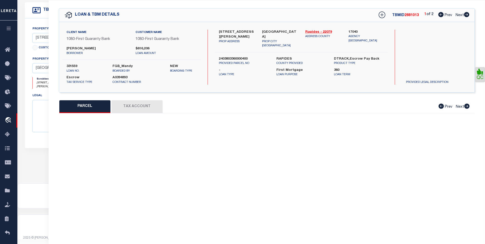
select select "BP"
type input "NICHOLS ERIC PAUL"
select select "AGF"
select select "ADD"
type input "2107 TURNER ST,"
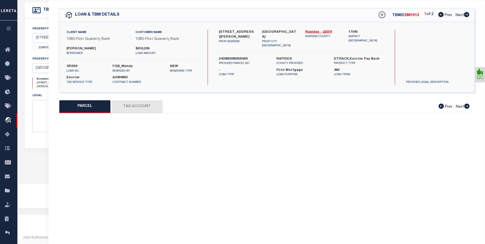
type input "ALEXANDRIA LA 71301"
type textarea "LOT 6, GARDEN SUBD. ---(CB 931-282)(CB 2030-978 WALLACE) (CB 2148-104 2019 CITY…"
type textarea "updated Assessment/Tax ID to 1011432000"
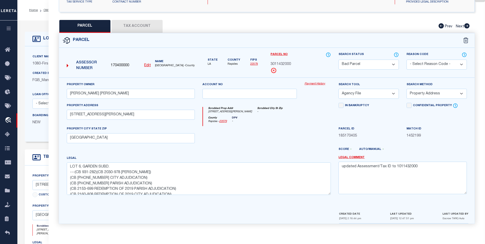
scroll to position [0, 0]
click at [134, 23] on button "Tax Account" at bounding box center [136, 26] width 51 height 13
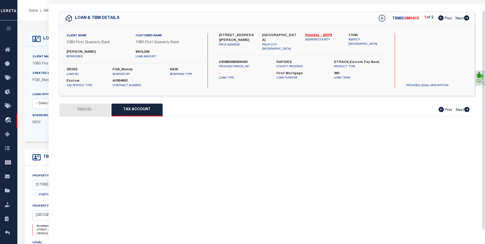
scroll to position [11, 0]
select select "100"
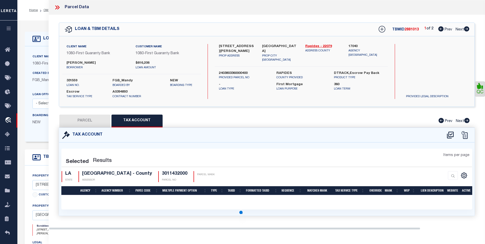
scroll to position [0, 0]
select select "100"
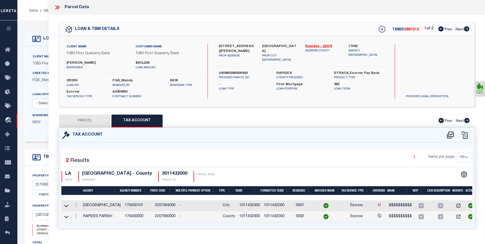
click at [65, 121] on button "PARCEL" at bounding box center [84, 120] width 51 height 13
select select "AS"
select select
checkbox input "false"
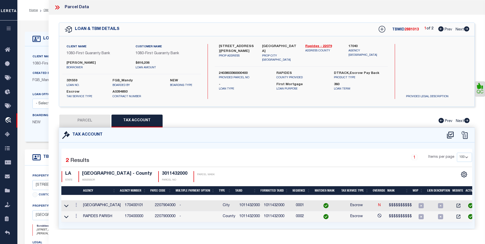
checkbox input "false"
select select "BP"
type input "NICHOLS ERIC PAUL"
select select "AGF"
select select "ADD"
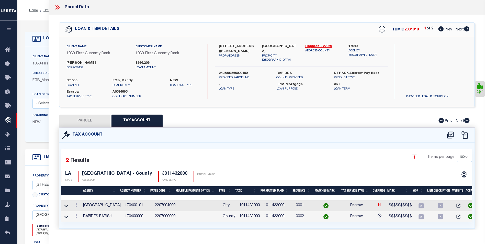
type input "2107 TURNER ST,"
type input "ALEXANDRIA LA 71301"
type textarea "LOT 6, GARDEN SUBD. ---(CB 931-282)(CB 2030-978 WALLACE) (CB 2148-104 2019 CITY…"
type textarea "updated Assessment/Tax ID to 1011432000"
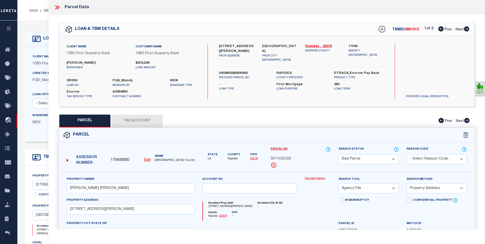
click at [380, 158] on select "Automated Search Bad Parcel Complete Duplicate Parcel High Dollar Reporting In …" at bounding box center [368, 159] width 60 height 10
click at [338, 154] on select "Automated Search Bad Parcel Complete Duplicate Parcel High Dollar Reporting In …" at bounding box center [368, 159] width 60 height 10
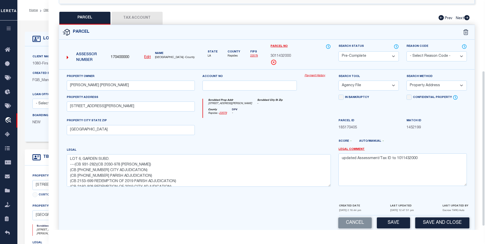
scroll to position [110, 0]
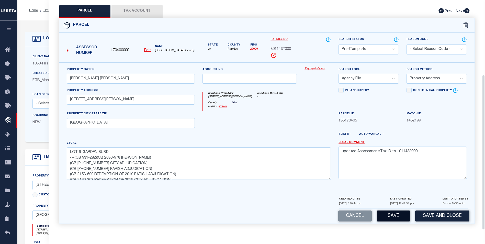
click at [385, 221] on button "Save" at bounding box center [393, 215] width 33 height 11
select select "AS"
select select
checkbox input "false"
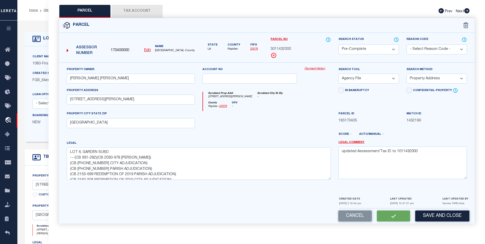
checkbox input "false"
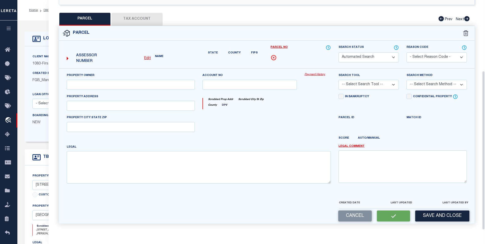
select select "PC"
type input "NICHOLS ERIC PAUL"
select select "AGF"
select select "ADD"
type input "2107 TURNER ST,"
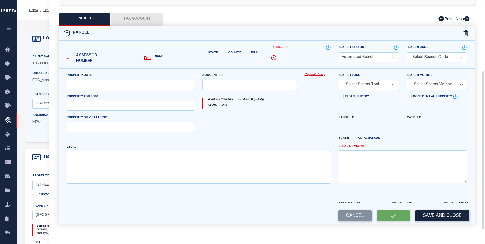
type input "ALEXANDRIA LA 71301"
type textarea "LOT 6, GARDEN SUBD. ---(CB 931-282)(CB 2030-978 WALLACE) (CB 2148-104 2019 CITY…"
type textarea "updated Assessment/Tax ID to 1011432000"
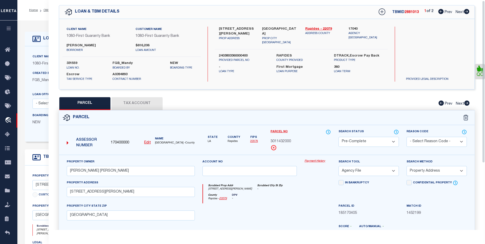
scroll to position [0, 0]
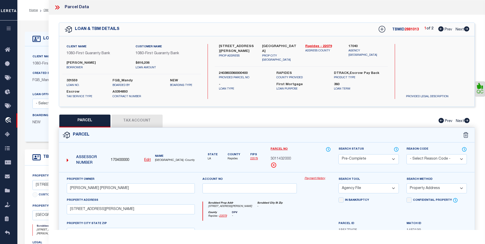
click at [57, 6] on icon at bounding box center [57, 7] width 7 height 7
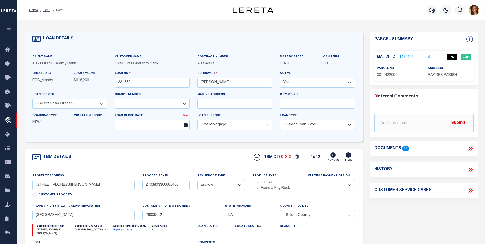
click at [407, 57] on link "1452199" at bounding box center [406, 56] width 14 height 5
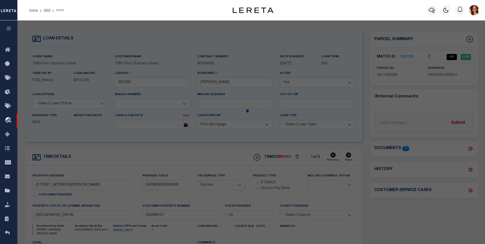
select select "AS"
select select
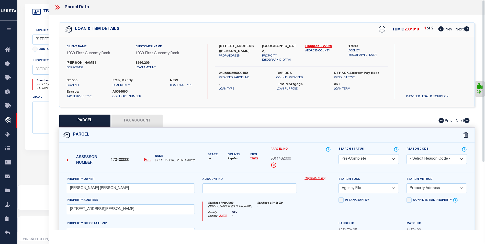
scroll to position [121, 0]
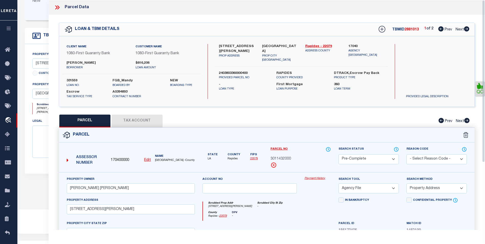
click at [56, 9] on icon at bounding box center [57, 7] width 7 height 7
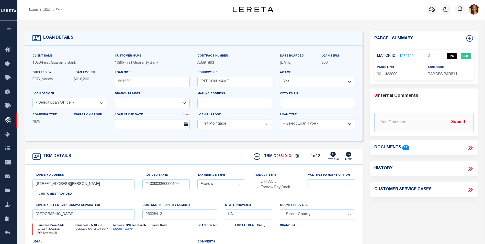
scroll to position [0, 0]
click at [32, 10] on link "Home" at bounding box center [33, 10] width 9 height 3
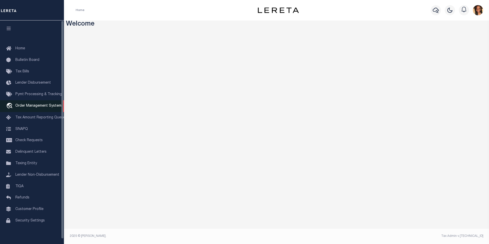
click at [45, 107] on span "Order Management System" at bounding box center [38, 106] width 46 height 4
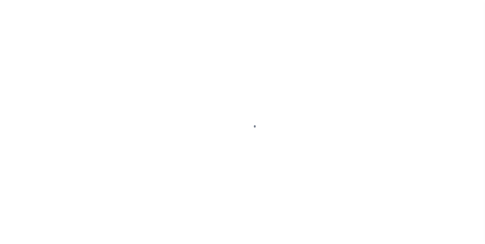
scroll to position [5, 0]
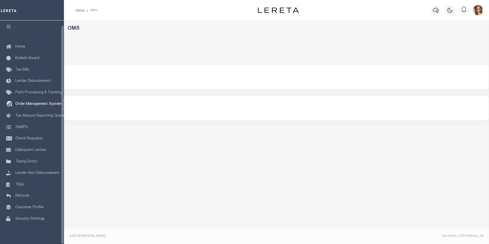
select select "200"
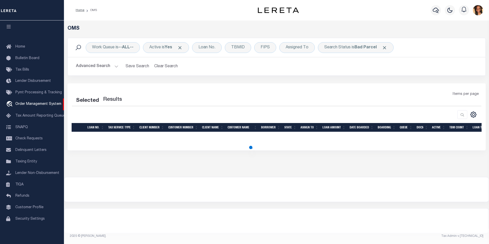
select select "200"
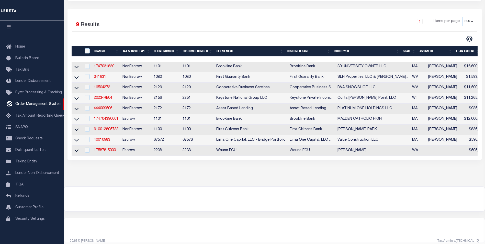
scroll to position [86, 0]
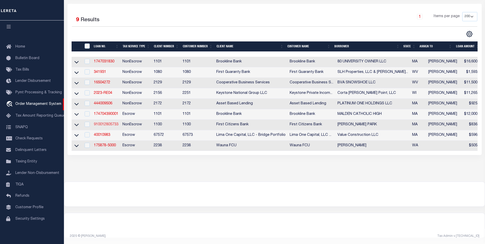
click at [111, 123] on link "910012805733" at bounding box center [106, 125] width 25 height 4
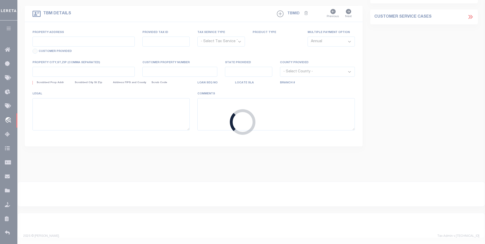
type input "910012805733"
type input "[PERSON_NAME] PARK"
select select
select select "NonEscrow"
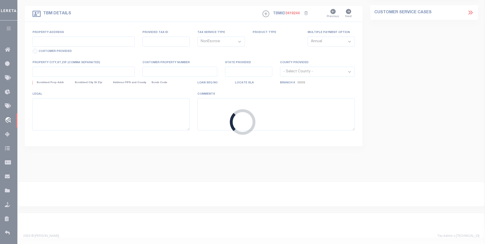
type input "[STREET_ADDRESS]"
select select
type input "MEDFORD MA 02155"
type input "MA"
select select "24361"
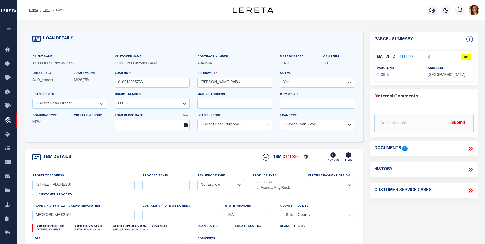
click at [406, 56] on link "2119298" at bounding box center [406, 56] width 14 height 5
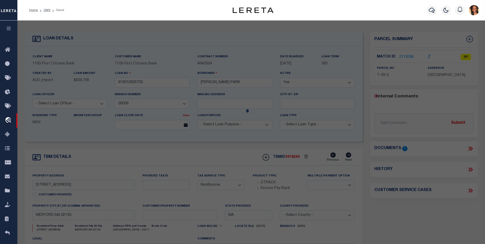
checkbox input "false"
select select "BP"
type input "[PERSON_NAME] A & [PERSON_NAME]"
select select "AGW"
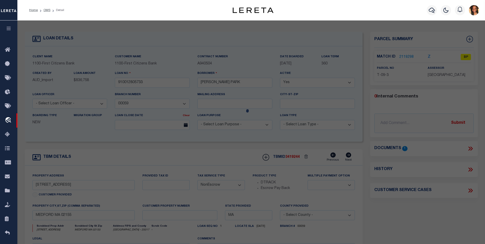
select select
type input "[STREET_ADDRESS]"
type input "MEDFORD MA 02155"
type textarea "[STREET_ADDRESS]"
type textarea "FY2026 has a different owner, [PERSON_NAME], and a different parcel id T-09 352"
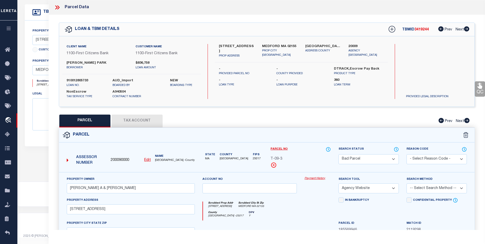
click at [136, 119] on button "Tax Account" at bounding box center [136, 120] width 51 height 13
select select "100"
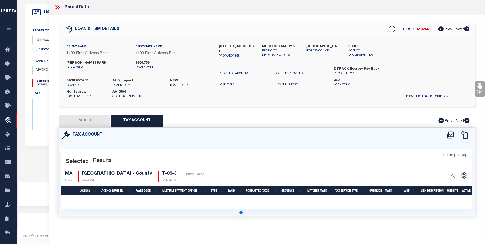
select select "100"
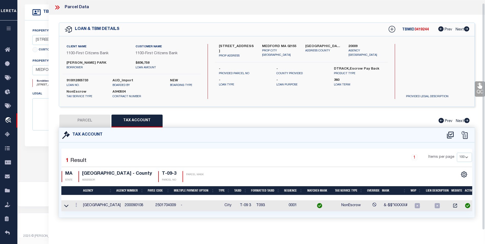
scroll to position [3, 0]
click at [74, 203] on link at bounding box center [76, 205] width 6 height 4
click at [79, 191] on link at bounding box center [83, 189] width 19 height 8
type input "T-09 3"
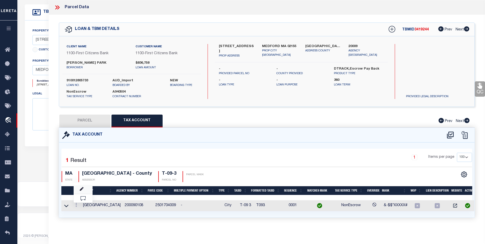
type textarea "&-$$*XXXXX#"
checkbox input "true"
type input "XXXXXXXXXXXXXX*"
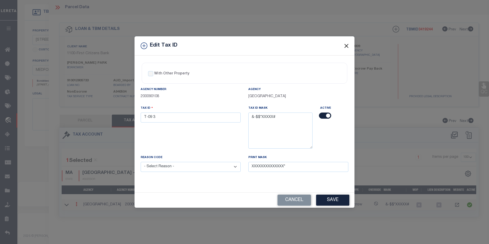
click at [345, 46] on button "Close" at bounding box center [346, 45] width 7 height 7
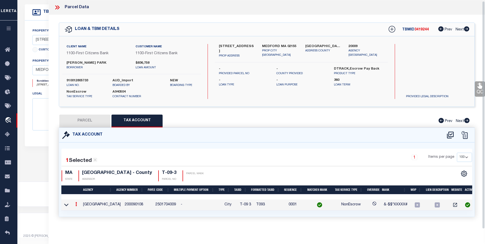
scroll to position [2, 0]
click at [79, 117] on button "PARCEL" at bounding box center [84, 120] width 51 height 13
select select "AS"
select select
checkbox input "false"
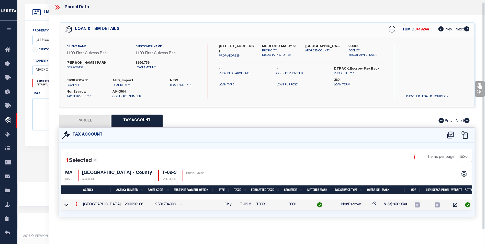
checkbox input "false"
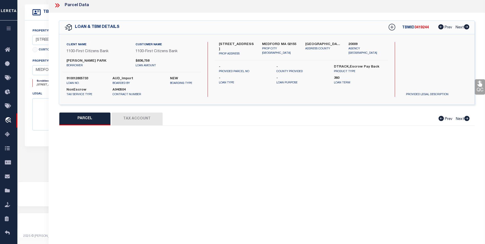
select select "BP"
type input "MAIMONE STEPHEN A & PAULINE S"
select select "AGW"
select select
type input "52 DARTMOUTH ST"
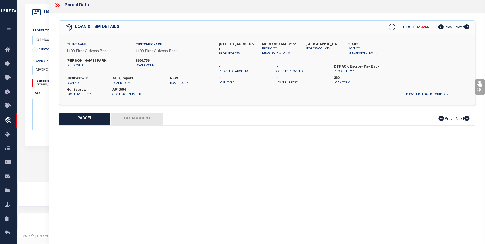
type input "MEDFORD MA 02155"
type textarea "52-54 Dartmouth St Unit 2"
type textarea "FY2026 has a different owner, Khatchadourian Apraham, and a different parcel id…"
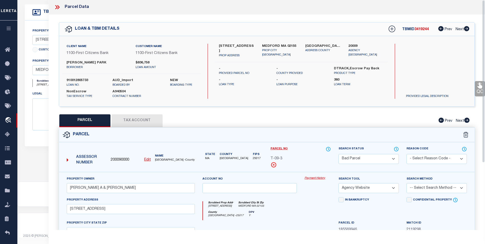
scroll to position [0, 0]
click at [129, 119] on button "Tax Account" at bounding box center [136, 120] width 51 height 13
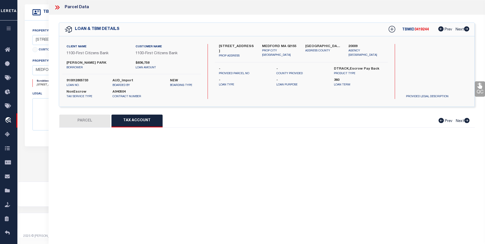
select select "100"
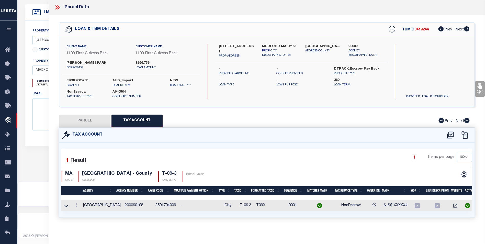
click at [97, 119] on button "PARCEL" at bounding box center [84, 120] width 51 height 13
select select "AS"
select select
checkbox input "false"
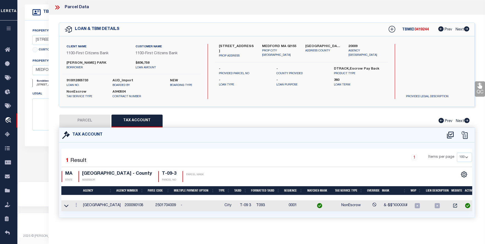
select select "BP"
type input "MAIMONE STEPHEN A & PAULINE S"
select select "AGW"
select select
type input "52 DARTMOUTH ST"
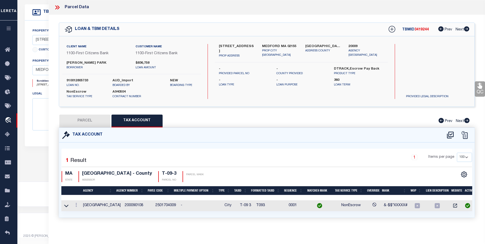
type input "MEDFORD MA 02155"
type textarea "52-54 Dartmouth St Unit 2"
type textarea "FY2026 has a different owner, Khatchadourian Apraham, and a different parcel id…"
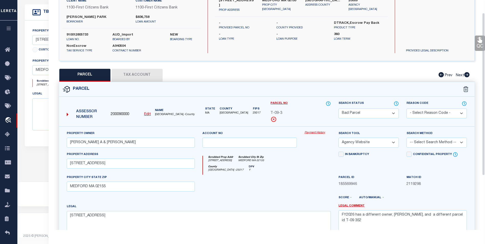
scroll to position [18, 0]
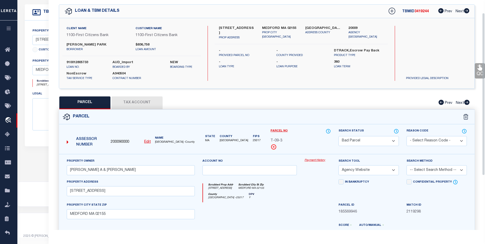
click at [124, 103] on button "Tax Account" at bounding box center [136, 102] width 51 height 13
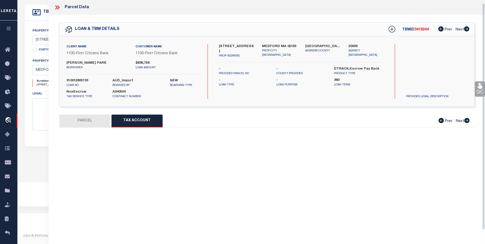
scroll to position [3, 0]
select select "100"
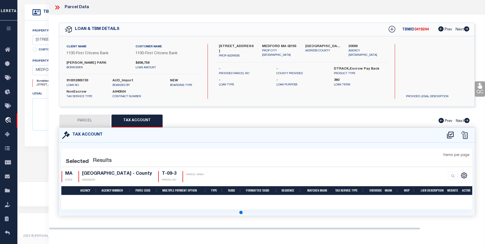
scroll to position [0, 0]
select select "100"
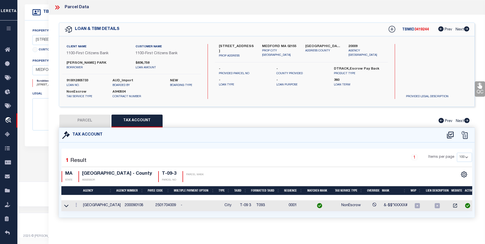
click at [78, 116] on button "PARCEL" at bounding box center [84, 120] width 51 height 13
select select "AS"
select select
checkbox input "false"
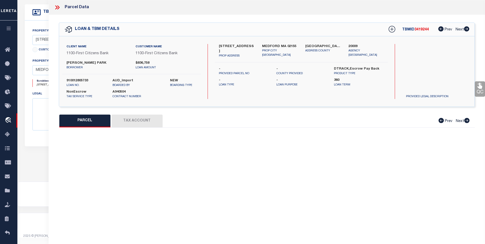
select select "BP"
type input "MAIMONE STEPHEN A & PAULINE S"
select select "AGW"
select select
type input "52 DARTMOUTH ST"
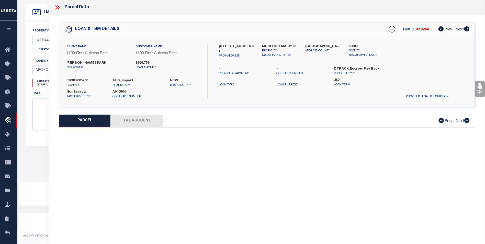
type input "MEDFORD MA 02155"
type textarea "52-54 Dartmouth St Unit 2"
type textarea "FY2026 has a different owner, Khatchadourian Apraham, and a different parcel id…"
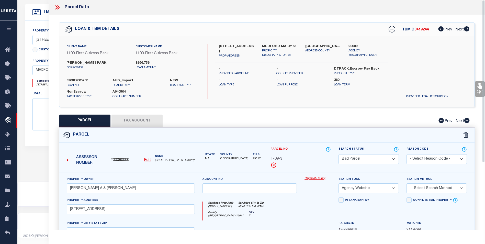
click at [131, 122] on button "Tax Account" at bounding box center [136, 120] width 51 height 13
select select "100"
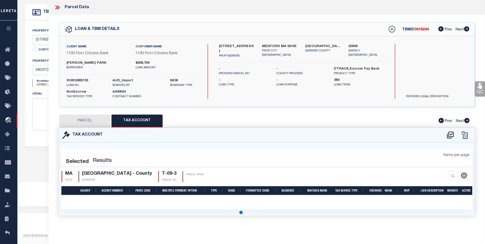
select select "100"
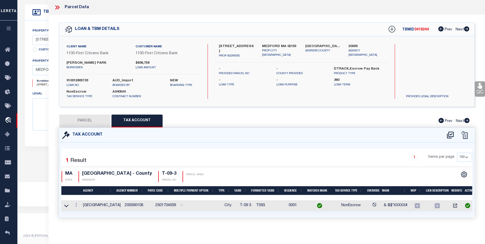
click at [111, 114] on button "Tax Account" at bounding box center [136, 120] width 51 height 13
select select "100"
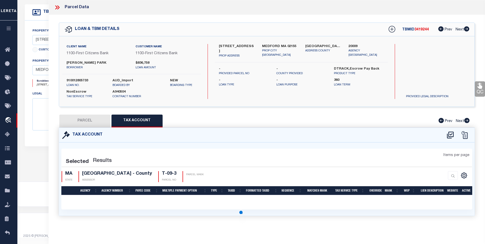
select select "100"
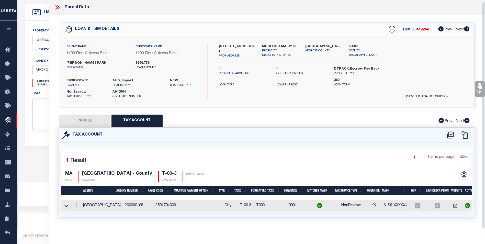
scroll to position [3, 0]
click at [84, 118] on button "PARCEL" at bounding box center [84, 120] width 51 height 13
select select "AS"
select select
checkbox input "false"
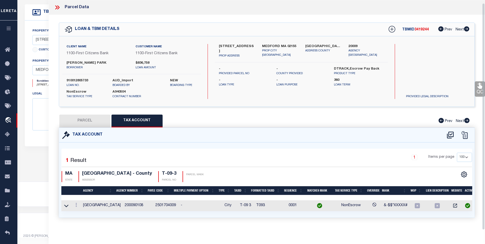
checkbox input "false"
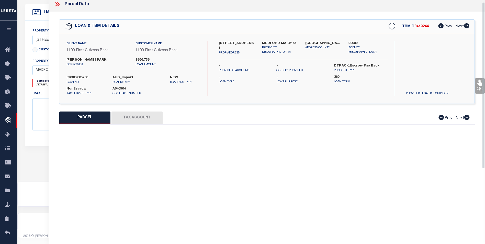
select select "BP"
type input "MAIMONE STEPHEN A & PAULINE S"
select select "AGW"
select select
type input "52 DARTMOUTH ST"
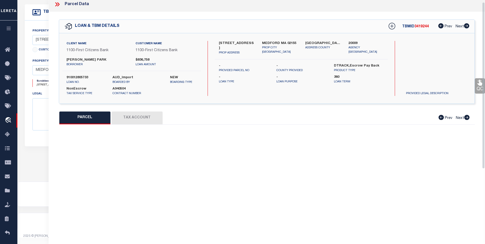
type input "MEDFORD MA 02155"
type textarea "52-54 Dartmouth St Unit 2"
type textarea "FY2026 has a different owner, Khatchadourian Apraham, and a different parcel id…"
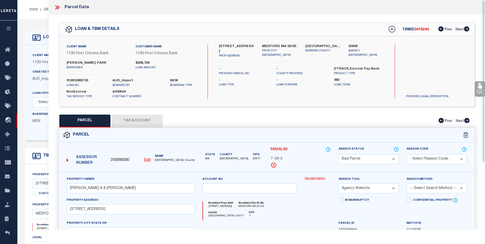
scroll to position [0, 0]
click at [61, 7] on div at bounding box center [59, 7] width 11 height 7
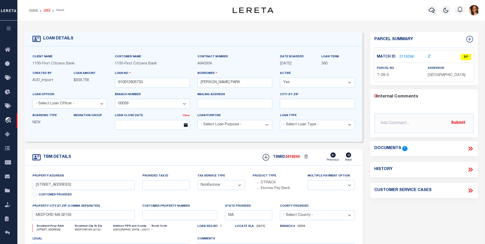
click at [49, 9] on link "OMS" at bounding box center [46, 10] width 7 height 3
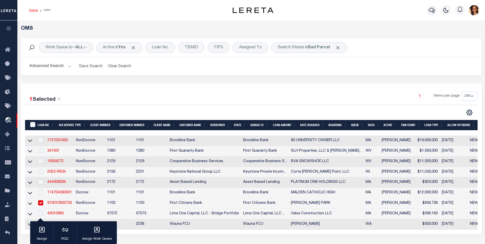
click at [30, 11] on link "Home" at bounding box center [33, 10] width 9 height 3
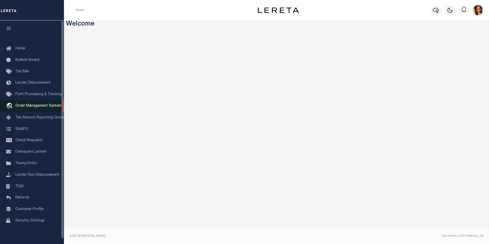
click at [53, 107] on span "Order Management System" at bounding box center [38, 106] width 46 height 4
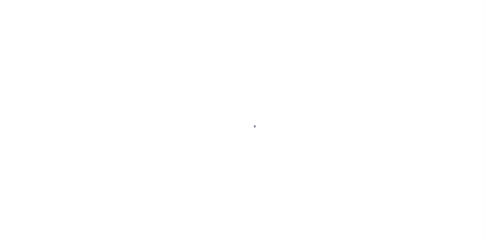
scroll to position [5, 0]
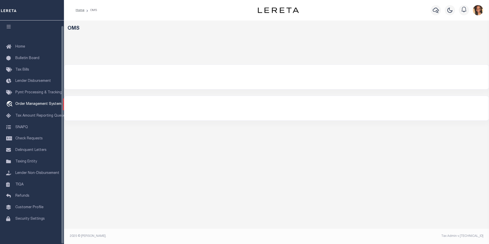
select select "200"
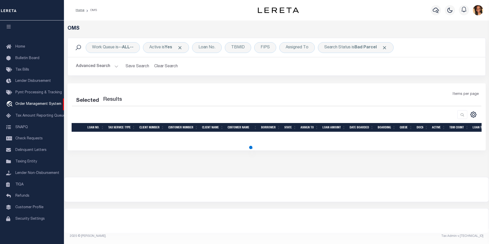
select select "200"
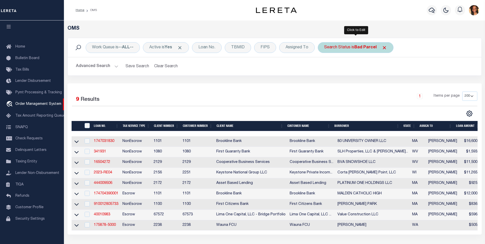
click at [360, 49] on b "Bad Parcel" at bounding box center [365, 47] width 22 height 4
select select "BP"
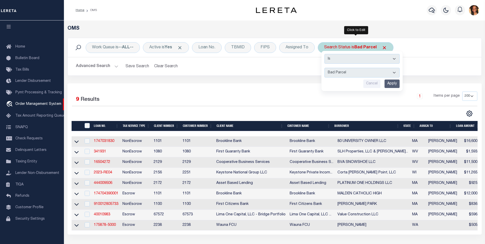
click at [393, 73] on select "Automated Search Bad Parcel Complete Duplicate Parcel High Dollar Reporting In …" at bounding box center [361, 73] width 75 height 10
click at [325, 68] on select "Automated Search Bad Parcel Complete Duplicate Parcel High Dollar Reporting In …" at bounding box center [361, 73] width 75 height 10
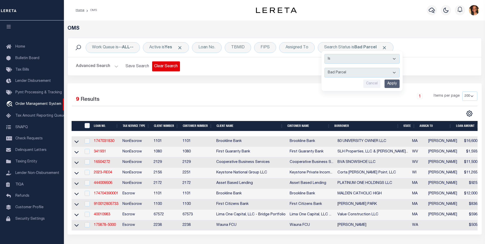
click at [167, 68] on button "Clear Search" at bounding box center [166, 66] width 28 height 10
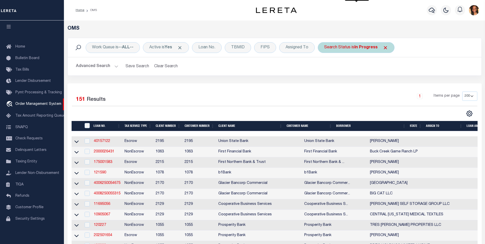
click at [355, 47] on div "Search Status is In Progress" at bounding box center [356, 47] width 77 height 11
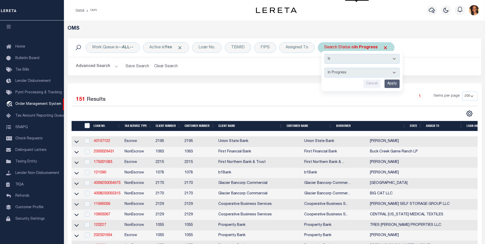
click at [353, 74] on select "Automated Search Bad Parcel Complete Duplicate Parcel High Dollar Reporting In …" at bounding box center [361, 73] width 75 height 10
select select "BP"
click at [325, 68] on select "Automated Search Bad Parcel Complete Duplicate Parcel High Dollar Reporting In …" at bounding box center [361, 73] width 75 height 10
click at [394, 84] on input "Apply" at bounding box center [391, 83] width 15 height 8
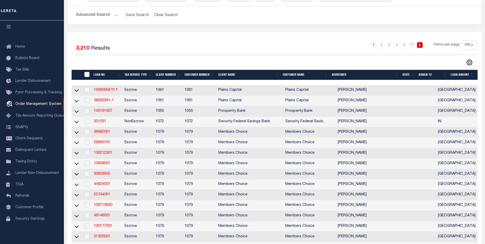
scroll to position [0, 0]
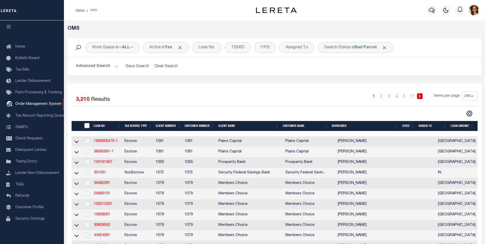
click at [96, 67] on button "Advanced Search" at bounding box center [97, 66] width 42 height 10
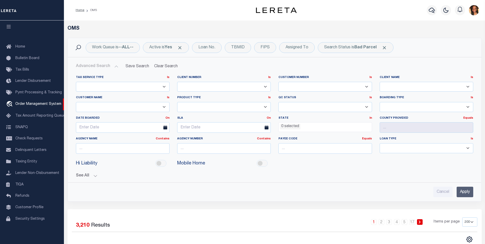
click at [312, 127] on ul "0 selected" at bounding box center [325, 125] width 93 height 7
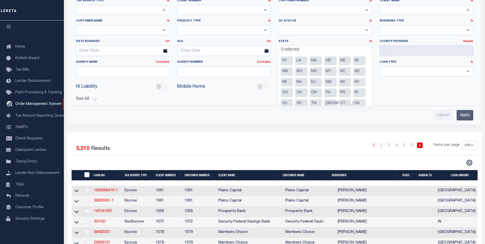
scroll to position [58, 0]
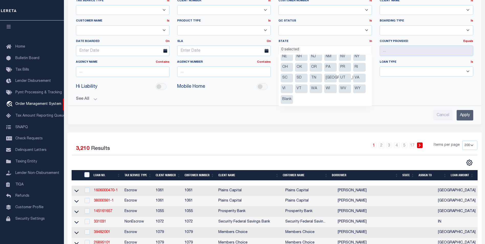
click at [284, 79] on li "SC" at bounding box center [287, 78] width 13 height 9
click at [470, 114] on input "Apply" at bounding box center [464, 115] width 17 height 10
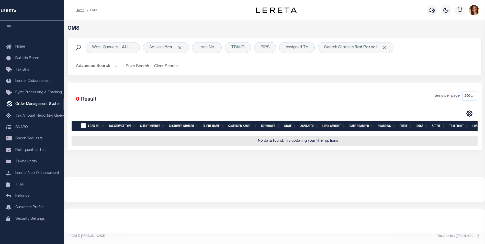
scroll to position [0, 0]
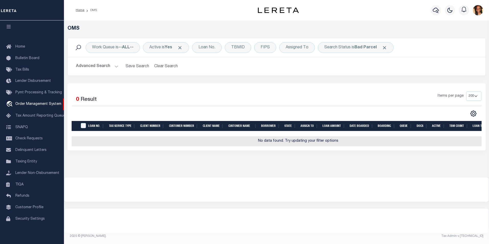
click at [90, 68] on button "Advanced Search" at bounding box center [97, 66] width 42 height 10
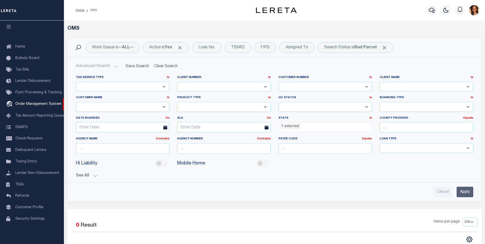
click at [328, 126] on ul "1 selected" at bounding box center [325, 125] width 93 height 7
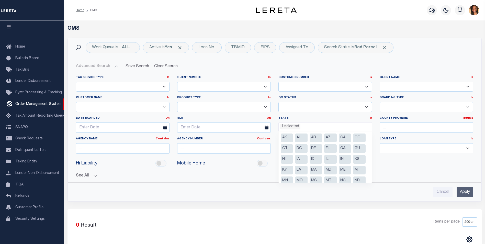
click at [312, 146] on li "DE" at bounding box center [315, 148] width 13 height 9
select select "DE"
click at [342, 158] on li "IN" at bounding box center [345, 159] width 13 height 9
click at [297, 161] on li "IA" at bounding box center [301, 159] width 13 height 9
click at [295, 172] on li "LA" at bounding box center [301, 170] width 13 height 9
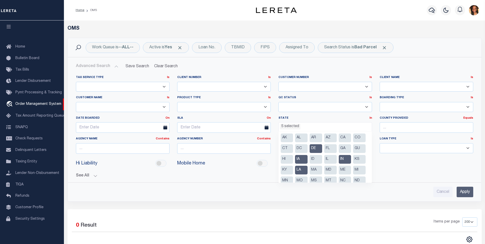
click at [283, 170] on li "KY" at bounding box center [287, 170] width 13 height 9
click at [316, 169] on li "MA" at bounding box center [315, 170] width 13 height 9
click at [346, 168] on li "ME" at bounding box center [345, 170] width 13 height 9
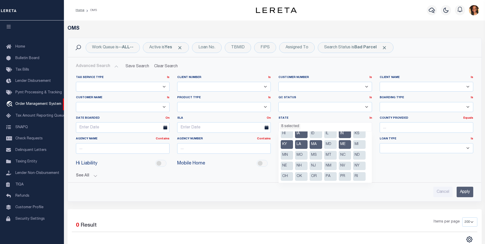
click at [313, 155] on li "MS" at bounding box center [315, 155] width 13 height 9
click at [297, 156] on li "MO" at bounding box center [301, 155] width 13 height 9
click at [328, 153] on li "MT" at bounding box center [330, 155] width 13 height 9
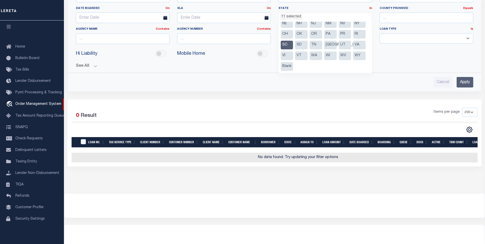
scroll to position [125, 0]
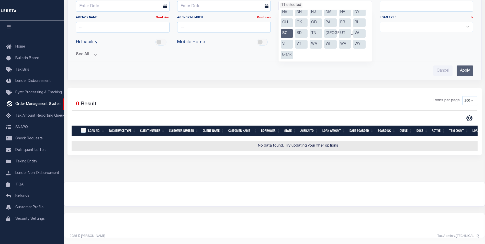
click at [460, 71] on input "Apply" at bounding box center [464, 70] width 17 height 10
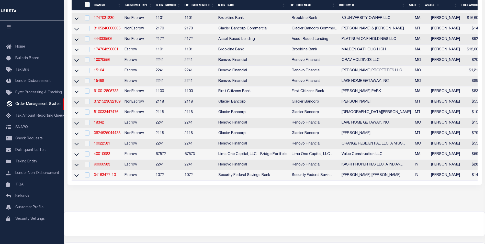
scroll to position [177, 0]
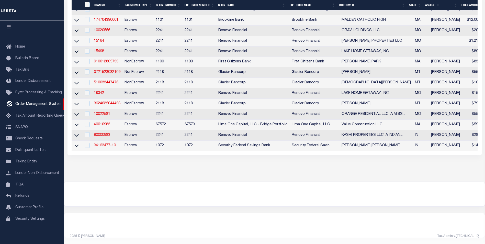
click at [108, 144] on link "34163477-10" at bounding box center [105, 146] width 22 height 4
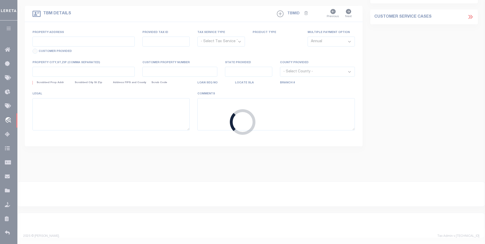
type input "34163477-10"
type input "[PERSON_NAME] [PERSON_NAME]"
select select
type input "[DATE]"
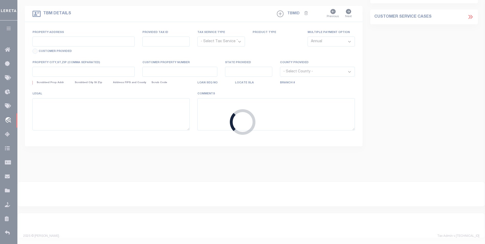
select select "10"
select select "Escrow"
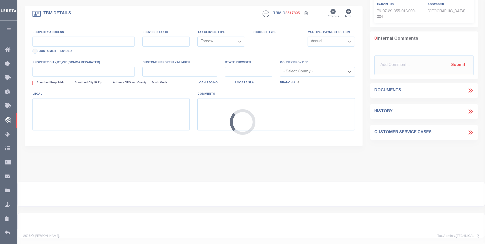
select select "382"
type input "1412 [US_STATE][GEOGRAPHIC_DATA]"
select select
type input "[GEOGRAPHIC_DATA] IN 47905-1347"
type input "IN"
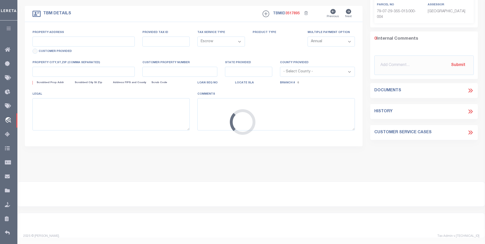
type textarea "See Attached Exhibit "A""
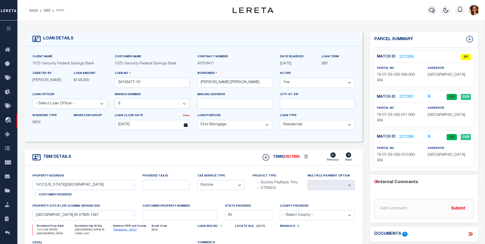
click at [406, 56] on link "2272309" at bounding box center [406, 56] width 14 height 5
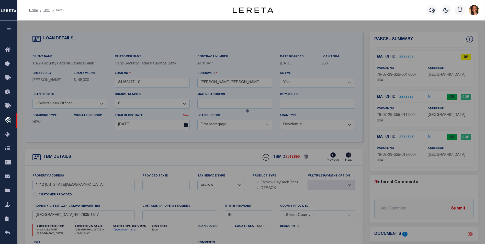
checkbox input "false"
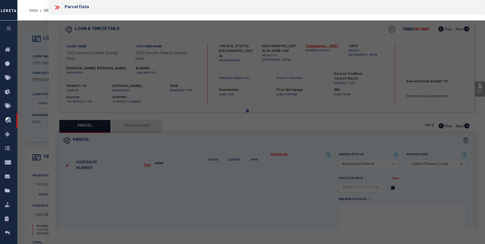
select select "BP"
type input "[PERSON_NAME]"
select select "AGW"
select select "LEG"
type input "[US_STATE][GEOGRAPHIC_DATA]"
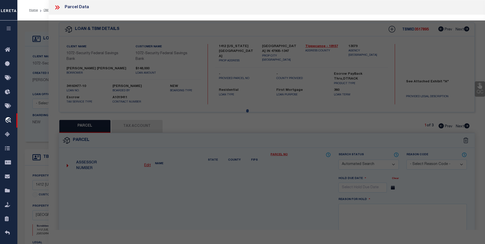
type input "[GEOGRAPHIC_DATA],IN 47905"
type textarea "P [PERSON_NAME] 3RD ADDN PT LOT 11"
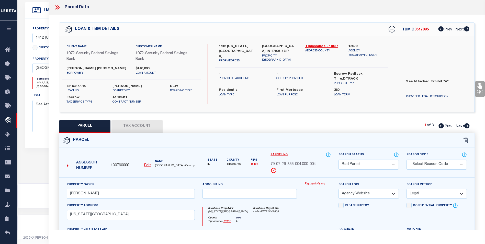
click at [467, 125] on icon at bounding box center [467, 125] width 6 height 5
select select "AS"
select select
checkbox input "false"
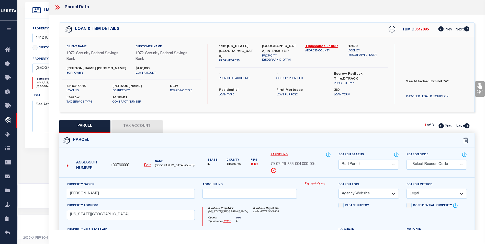
checkbox input "false"
select select "CP"
type input "[PERSON_NAME]"
select select "AGW"
select select
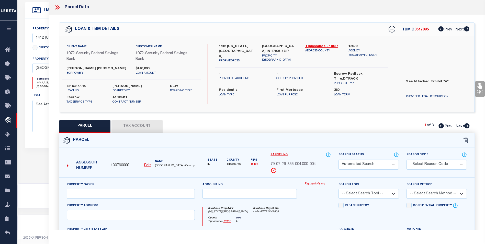
type input "[STREET_ADDRESS][US_STATE]"
type input "[GEOGRAPHIC_DATA],IN 47905"
type textarea "P [PERSON_NAME] 3RD ADDN PT LOT 4"
click at [467, 125] on icon at bounding box center [467, 125] width 6 height 5
select select "AS"
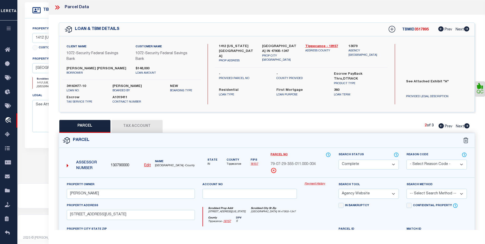
select select
checkbox input "false"
select select "CP"
type input "[PERSON_NAME]"
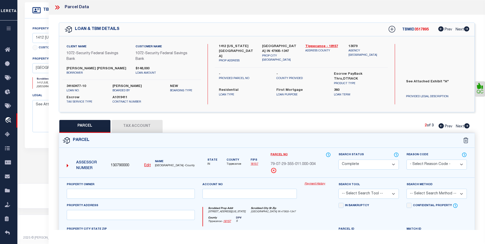
select select "AGW"
select select
type input "1412 [US_STATE][GEOGRAPHIC_DATA]"
type input "[GEOGRAPHIC_DATA],IN 47905"
type textarea "P [PERSON_NAME] 3RD ADDN PT LOT 10 & 11WD ROCHESTERS S OR 2ND ADDN PT LOT 7(507…"
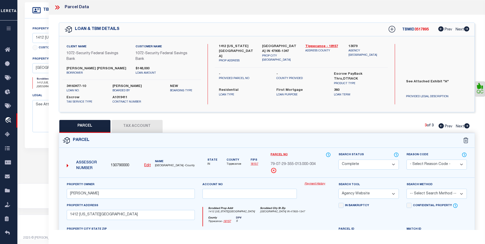
click at [441, 128] on icon at bounding box center [440, 125] width 5 height 5
select select "AS"
select select
checkbox input "false"
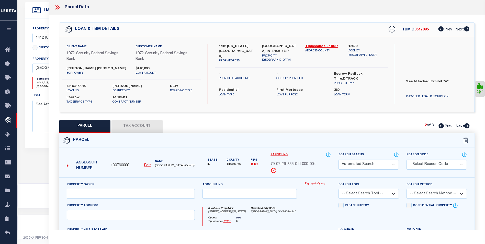
select select "CP"
type input "[PERSON_NAME]"
select select "AGW"
select select
type input "[STREET_ADDRESS][US_STATE]"
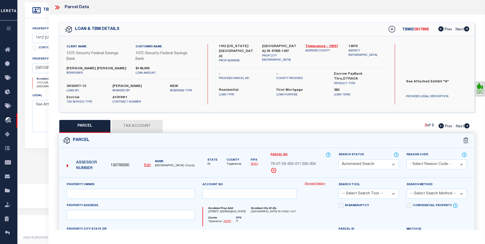
type input "[GEOGRAPHIC_DATA],IN 47905"
type textarea "P [PERSON_NAME] 3RD ADDN PT LOT 4"
click at [441, 128] on icon at bounding box center [440, 125] width 5 height 5
select select "AS"
select select
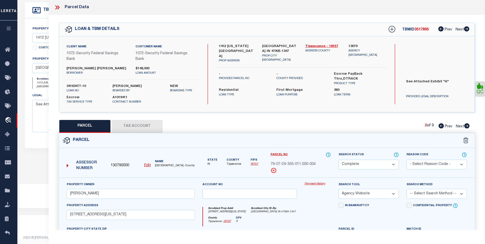
checkbox input "false"
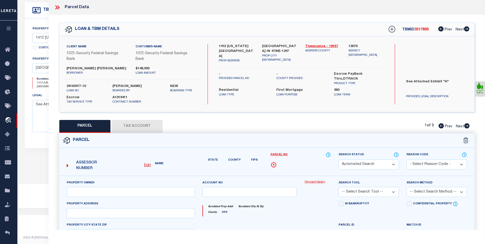
select select "BP"
type input "[PERSON_NAME]"
select select "AGW"
select select "LEG"
type input "[US_STATE][GEOGRAPHIC_DATA]"
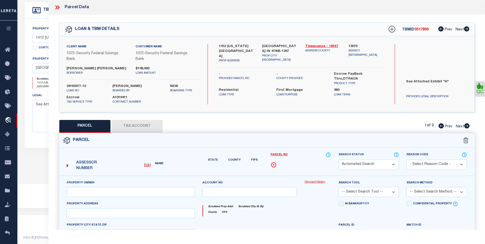
type input "[GEOGRAPHIC_DATA],IN 47905"
type textarea "P [PERSON_NAME] 3RD ADDN PT LOT 11"
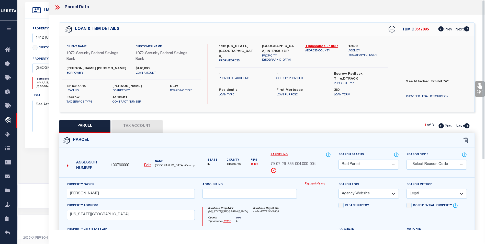
click at [59, 4] on icon at bounding box center [57, 7] width 7 height 7
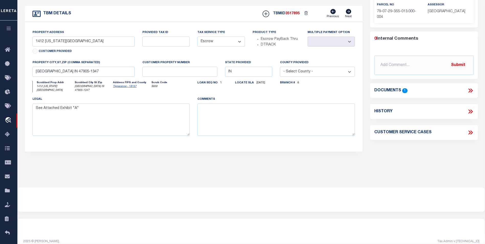
scroll to position [147, 0]
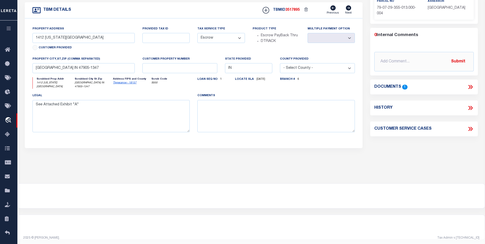
click at [472, 86] on icon at bounding box center [470, 87] width 7 height 7
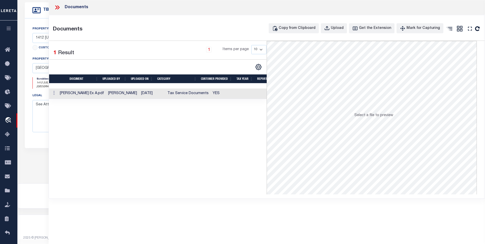
click at [188, 91] on td "Tax Service Documents" at bounding box center [187, 93] width 45 height 10
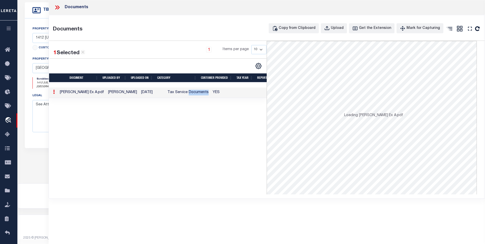
click at [188, 91] on td "Tax Service Documents" at bounding box center [187, 92] width 45 height 10
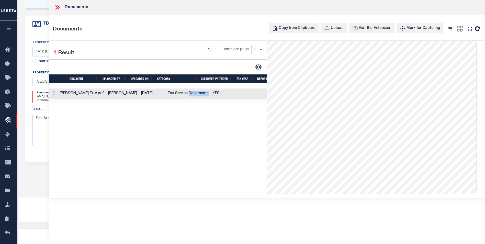
scroll to position [96, 0]
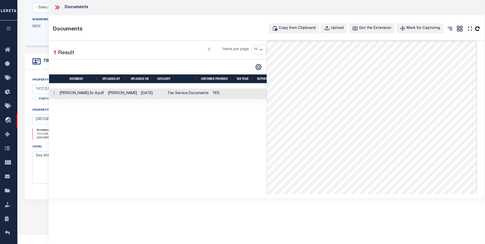
click at [59, 6] on icon at bounding box center [58, 7] width 2 height 4
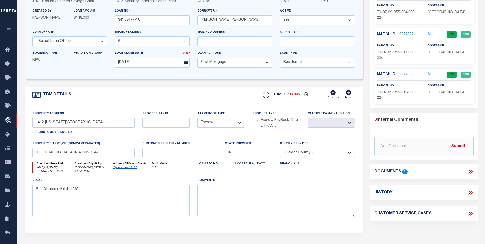
scroll to position [19, 0]
